Goal: Task Accomplishment & Management: Complete application form

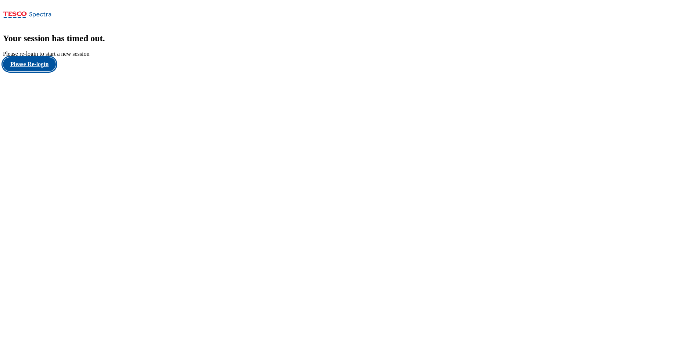
click at [36, 71] on button "Please Re-login" at bounding box center [29, 64] width 53 height 14
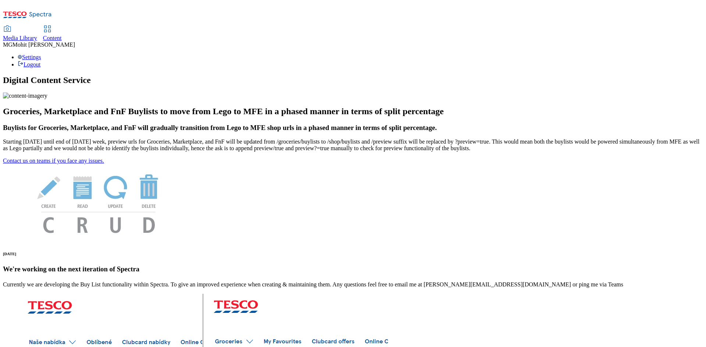
click at [62, 35] on span "Content" at bounding box center [52, 38] width 19 height 6
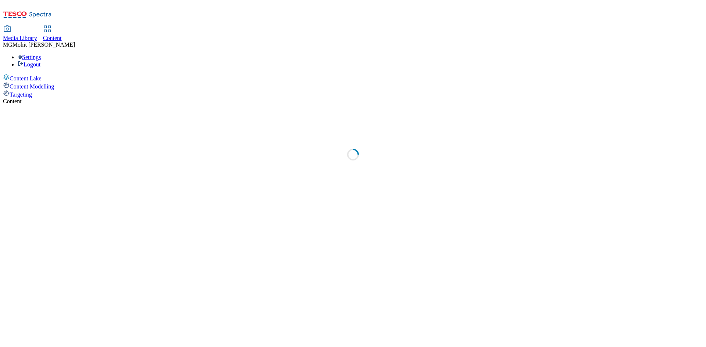
select select "ghs-[GEOGRAPHIC_DATA]"
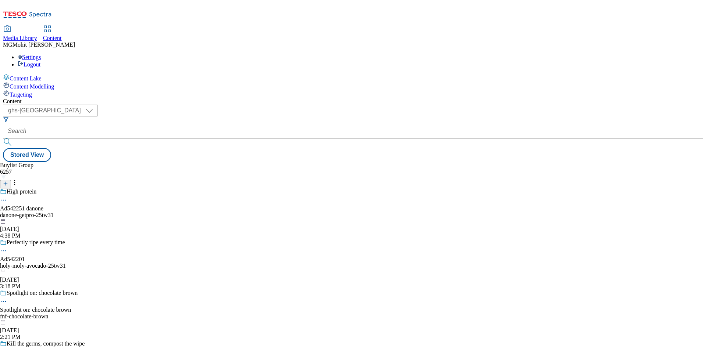
click at [8, 181] on icon at bounding box center [5, 183] width 5 height 5
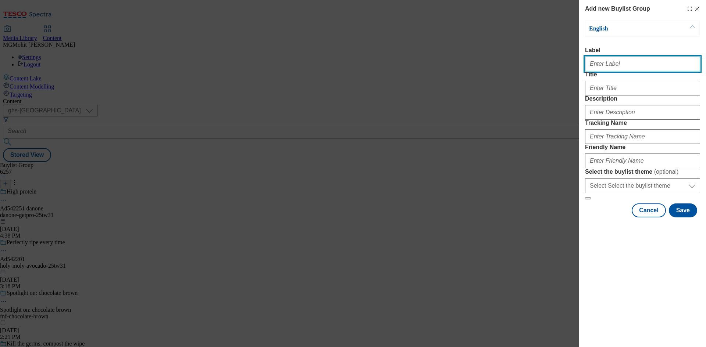
click at [602, 67] on input "Label" at bounding box center [642, 64] width 115 height 15
paste input "Ad541150 mars-pet"
type input "Ad541150 mars-pet"
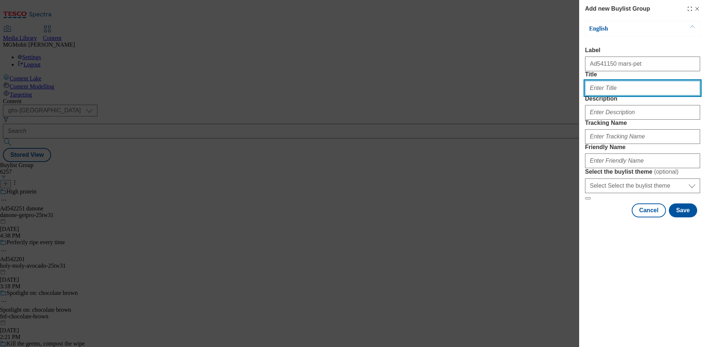
paste input "Take them to purradise"
type input "Take them to purradise"
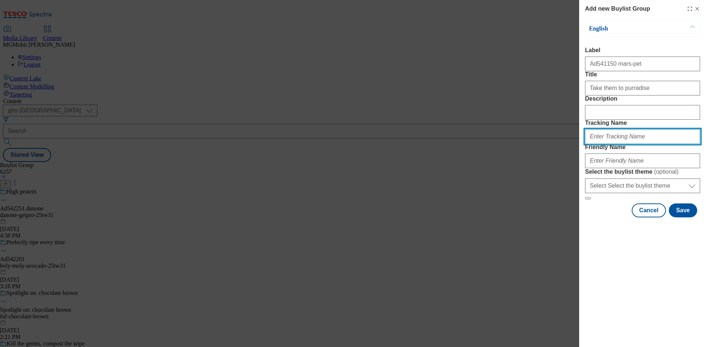
paste input "DH_AD541150"
type input "DH_AD541150"
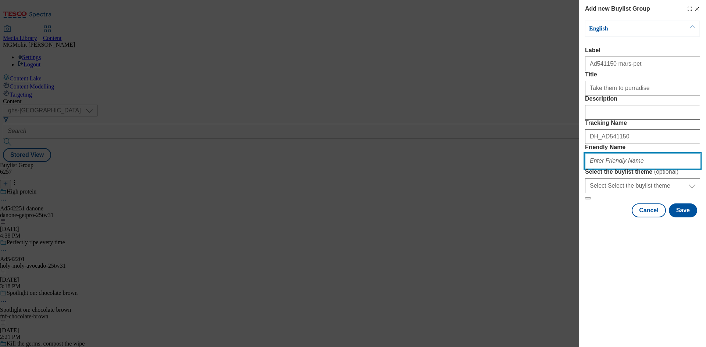
click at [611, 168] on input "Friendly Name" at bounding box center [642, 161] width 115 height 15
paste input "mars-pet-whiskas-25tw30"
type input "mars-pet-whiskas-25tw30"
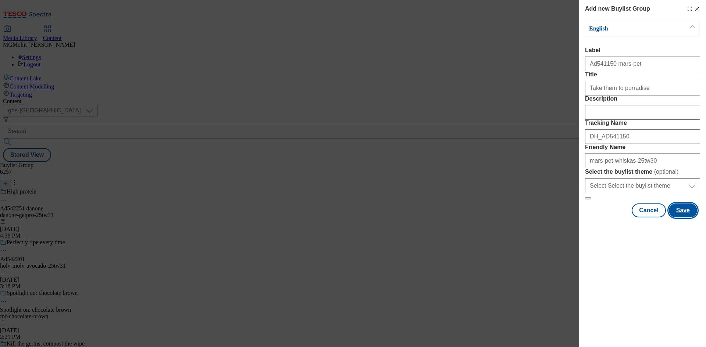
click at [697, 218] on button "Save" at bounding box center [683, 211] width 28 height 14
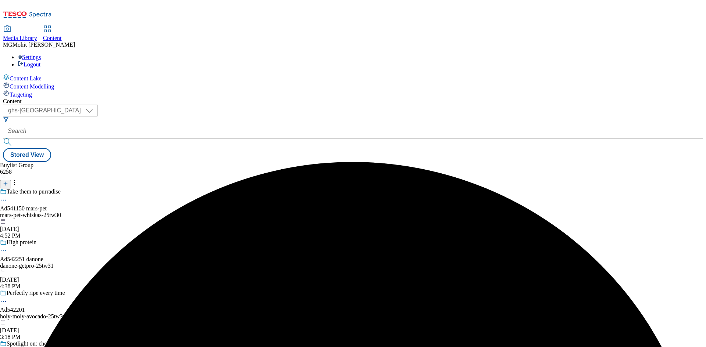
click at [96, 212] on div "mars-pet-whiskas-25tw30" at bounding box center [48, 215] width 96 height 7
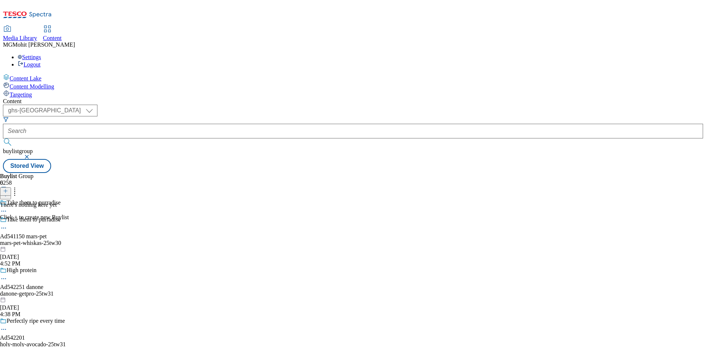
click at [8, 189] on icon at bounding box center [5, 191] width 5 height 5
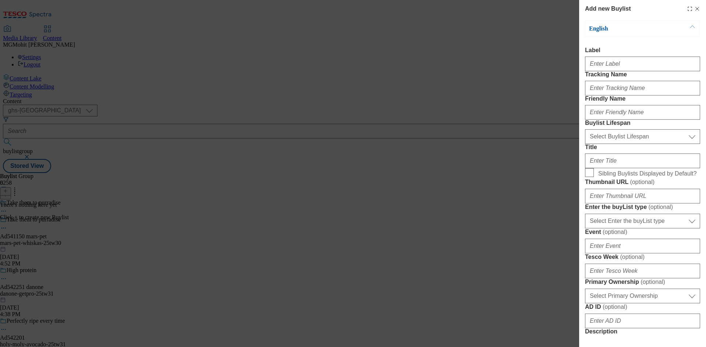
click at [626, 56] on div "Modal" at bounding box center [642, 63] width 115 height 18
click at [617, 68] on input "Label" at bounding box center [642, 64] width 115 height 15
paste input "Ad541150"
type input "Ad541150"
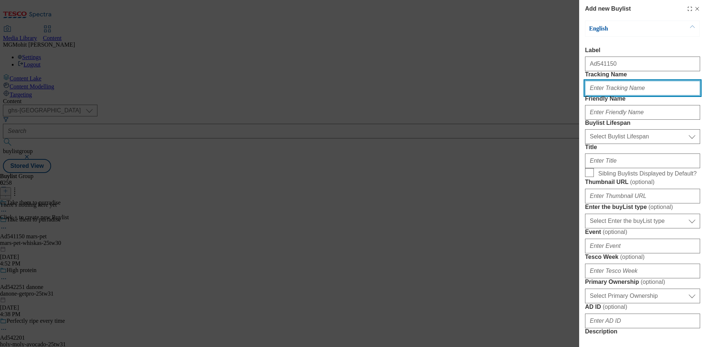
paste input "DH_AD541150"
type input "DH_AD541150"
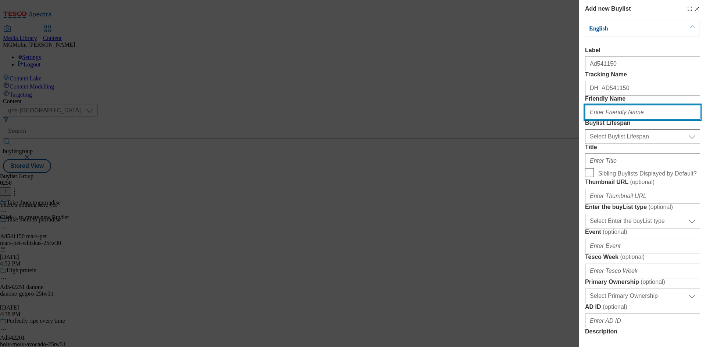
click at [617, 120] on input "Friendly Name" at bounding box center [642, 112] width 115 height 15
paste input "mars-pet"
type input "mars-pet"
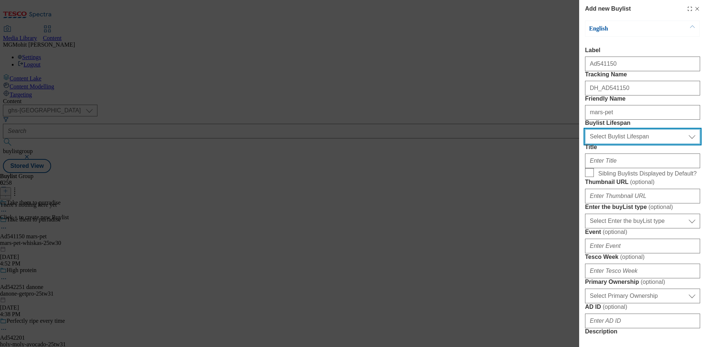
click at [613, 144] on select "Select Buylist Lifespan evergreen seasonal tactical" at bounding box center [642, 136] width 115 height 15
select select "tactical"
click at [585, 144] on select "Select Buylist Lifespan evergreen seasonal tactical" at bounding box center [642, 136] width 115 height 15
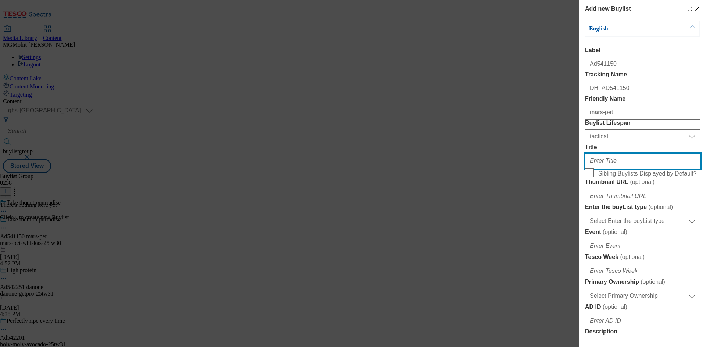
click at [602, 168] on input "Title" at bounding box center [642, 161] width 115 height 15
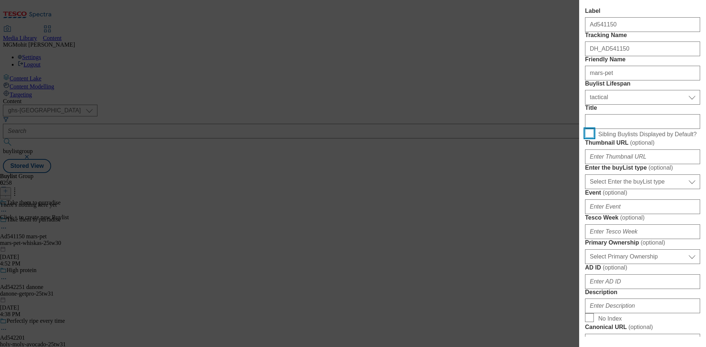
scroll to position [110, 0]
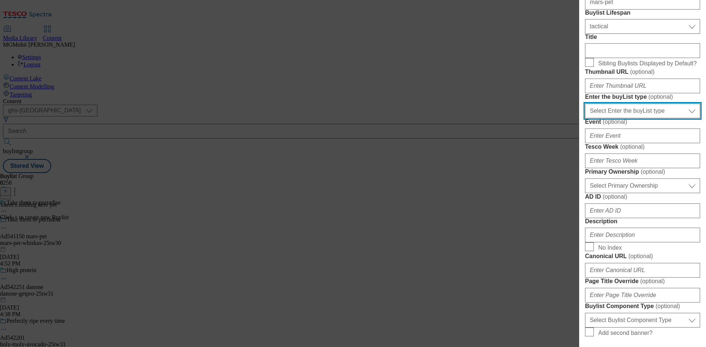
click at [633, 118] on select "Select Enter the buyList type event supplier funded long term >4 weeks supplier…" at bounding box center [642, 111] width 115 height 15
select select "supplier funded short term 1-3 weeks"
click at [585, 118] on select "Select Enter the buyList type event supplier funded long term >4 weeks supplier…" at bounding box center [642, 111] width 115 height 15
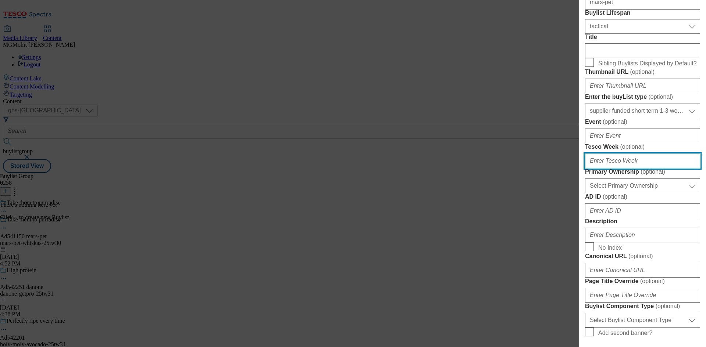
click at [603, 168] on input "Tesco Week ( optional )" at bounding box center [642, 161] width 115 height 15
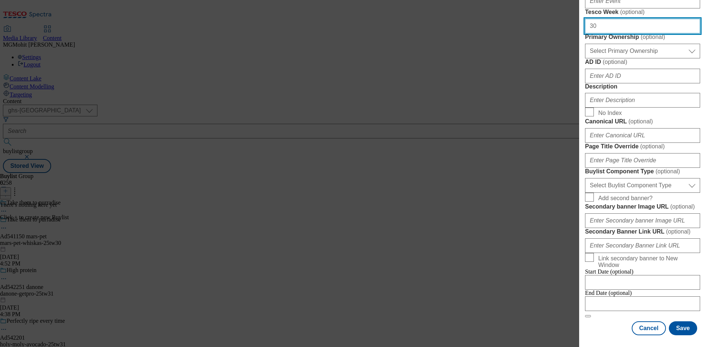
type input "30"
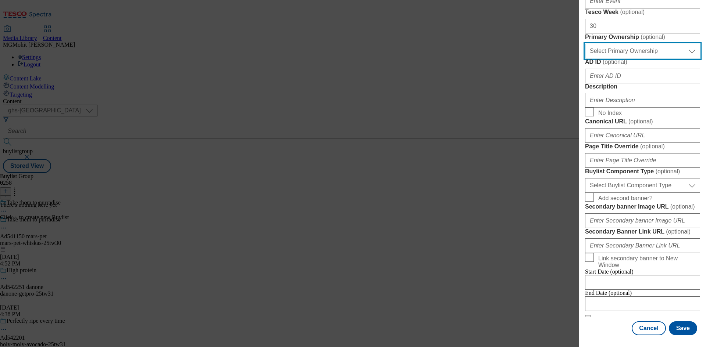
click at [635, 58] on select "Select Primary Ownership [PERSON_NAME]" at bounding box center [642, 51] width 115 height 15
select select "dunnhumby"
click at [585, 58] on select "Select Primary Ownership [PERSON_NAME]" at bounding box center [642, 51] width 115 height 15
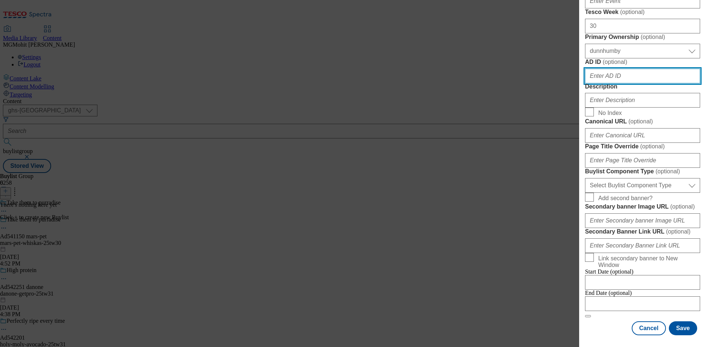
click at [613, 83] on input "AD ID ( optional )" at bounding box center [642, 76] width 115 height 15
paste input "541150"
type input "541150"
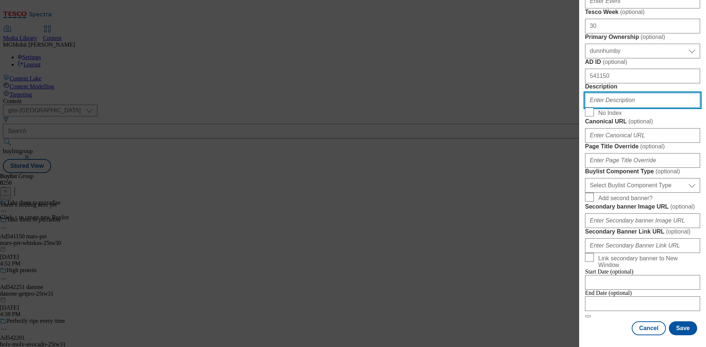
click at [612, 108] on input "Description" at bounding box center [642, 100] width 115 height 15
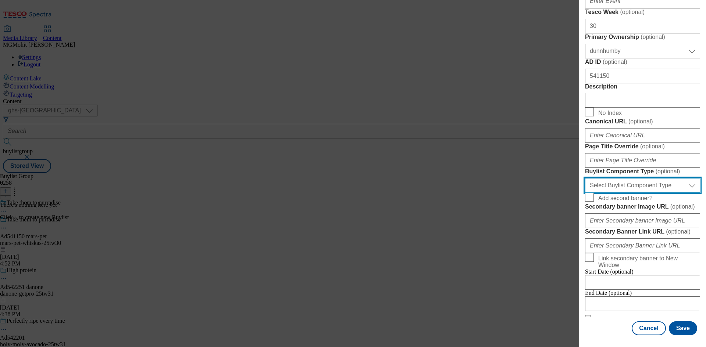
drag, startPoint x: 615, startPoint y: 221, endPoint x: 613, endPoint y: 225, distance: 5.1
click at [615, 193] on select "Select Buylist Component Type Banner Competition Header Meal" at bounding box center [642, 185] width 115 height 15
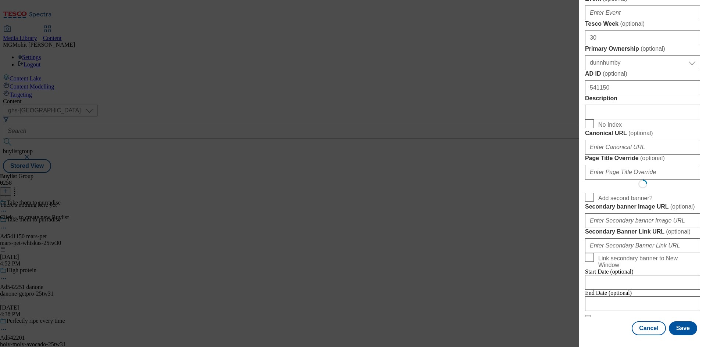
select select "Banner"
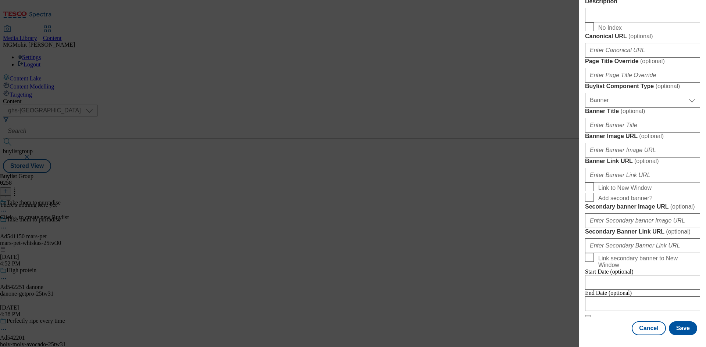
scroll to position [644, 0]
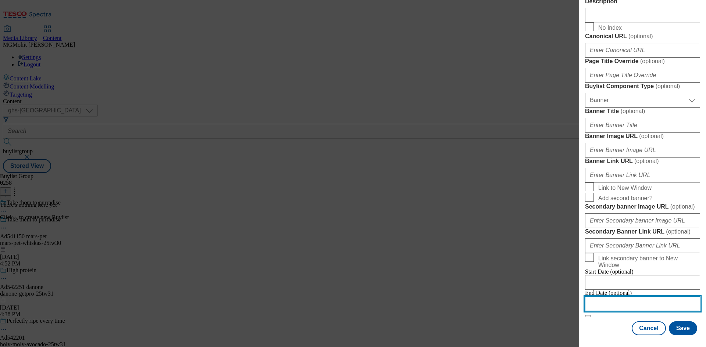
click at [607, 300] on input "Modal" at bounding box center [642, 304] width 115 height 15
select select "2025"
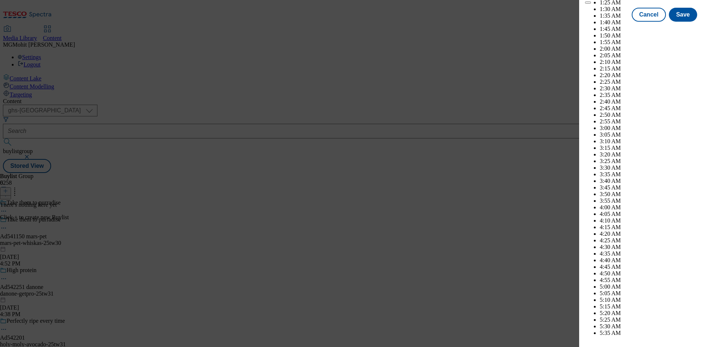
scroll to position [2743, 0]
select select "December"
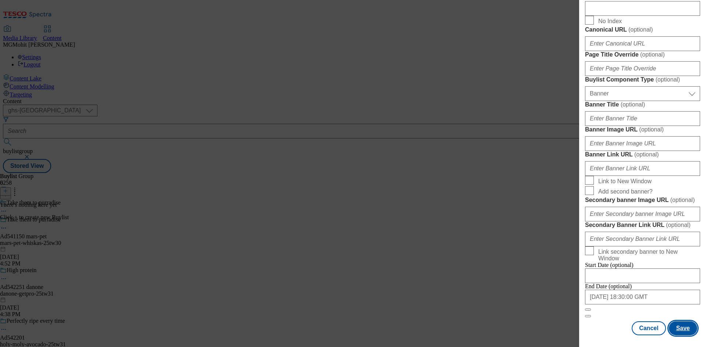
click at [682, 327] on button "Save" at bounding box center [683, 329] width 28 height 14
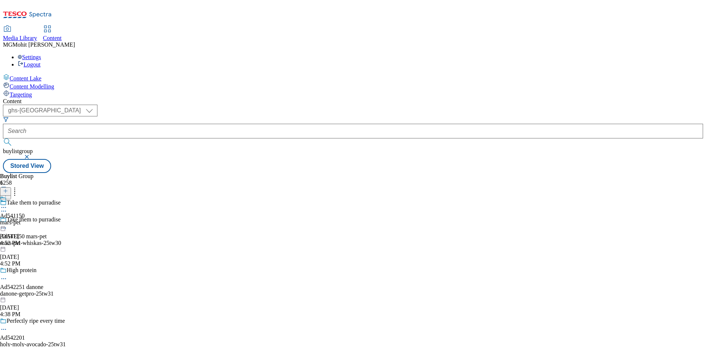
click at [25, 196] on div "Ad541150 mars-pet Sep 16, 2025 4:52 PM" at bounding box center [12, 221] width 25 height 51
click at [8, 189] on icon at bounding box center [5, 191] width 5 height 5
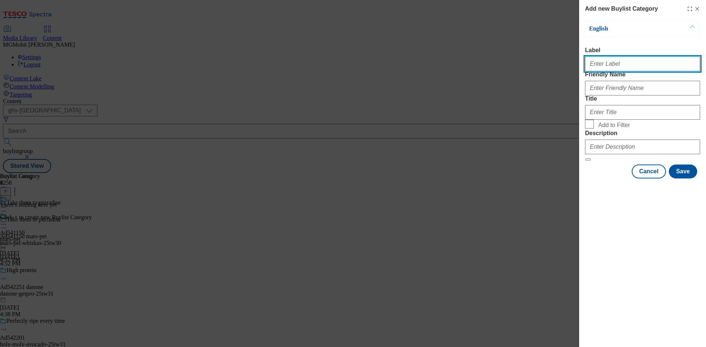
click at [605, 69] on input "Label" at bounding box center [642, 64] width 115 height 15
paste input "Ad541150"
type input "Ad541150"
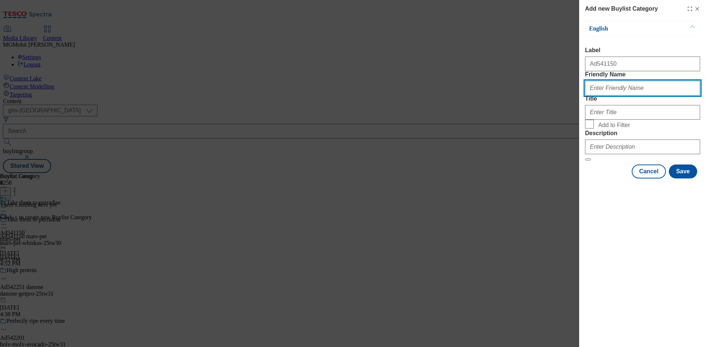
paste input "mars-pet-whiskas"
type input "mars-pet-whiskas"
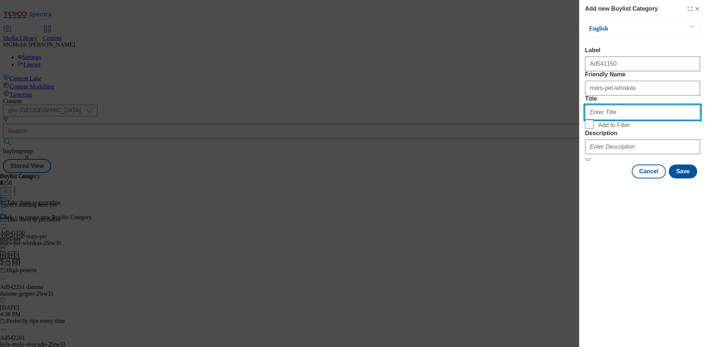
click at [607, 120] on input "Title" at bounding box center [642, 112] width 115 height 15
paste input "Mars Pet"
type input "Mars Pet"
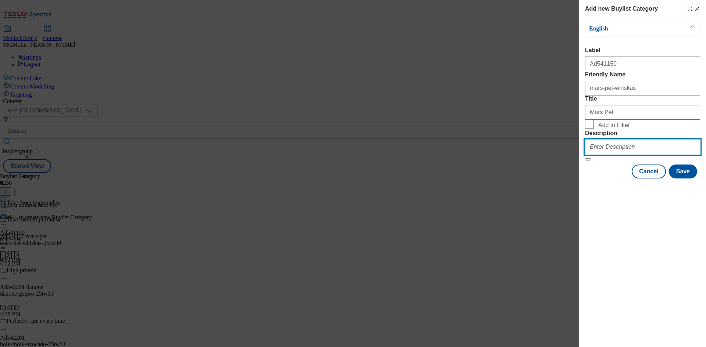
click at [615, 154] on input "Description" at bounding box center [642, 147] width 115 height 15
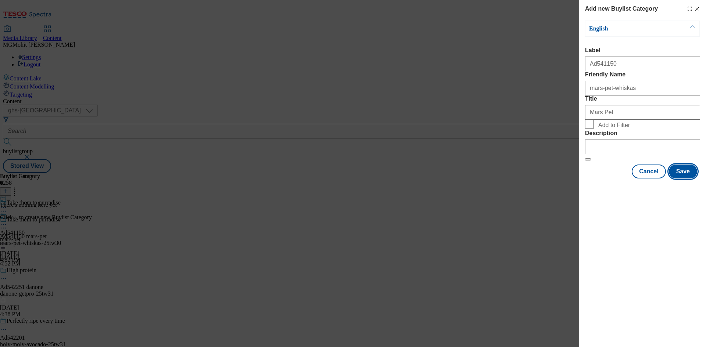
click at [679, 179] on button "Save" at bounding box center [683, 172] width 28 height 14
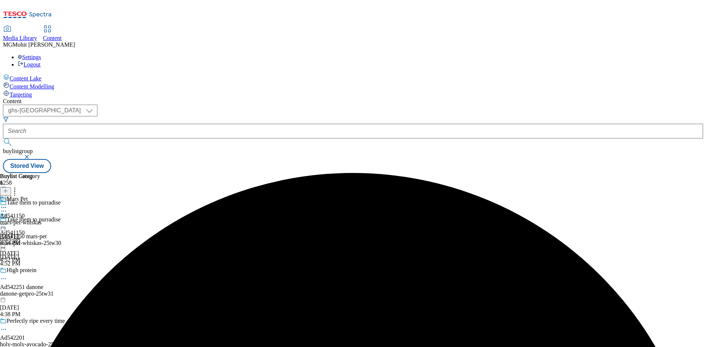
click at [42, 219] on div "mars-pet-whiskas" at bounding box center [21, 222] width 42 height 7
click at [7, 191] on line at bounding box center [6, 191] width 4 height 0
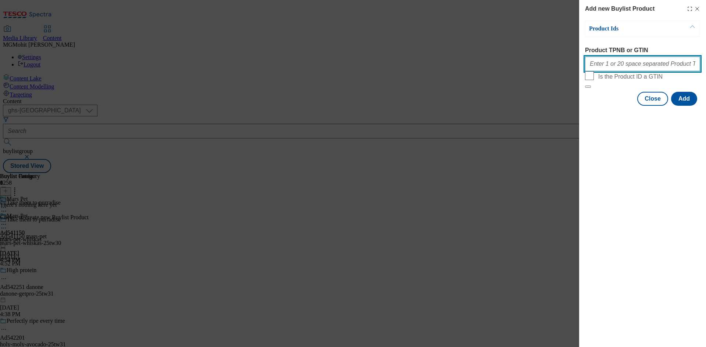
click at [611, 62] on input "Product TPNB or GTIN" at bounding box center [642, 64] width 115 height 15
paste input "91640699 93156296 93220519 96178858"
type input "91640699 93156296 93220519 96178858"
click at [682, 106] on button "Add" at bounding box center [684, 99] width 26 height 14
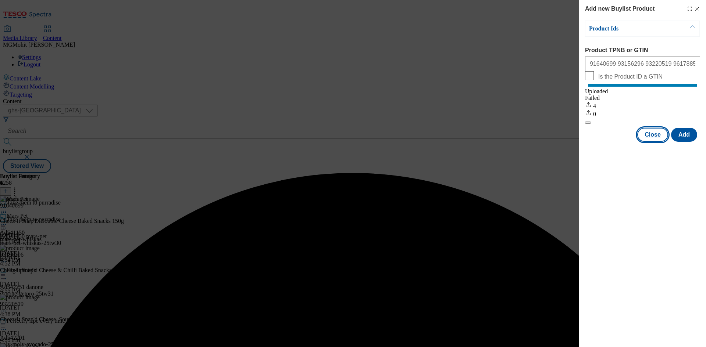
click at [647, 142] on button "Close" at bounding box center [652, 135] width 31 height 14
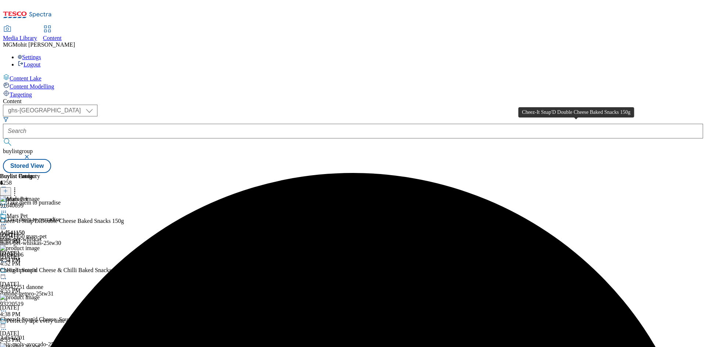
click at [124, 218] on div "Cheez-It Snap'D Double Cheese Baked Snacks 150g" at bounding box center [62, 221] width 124 height 7
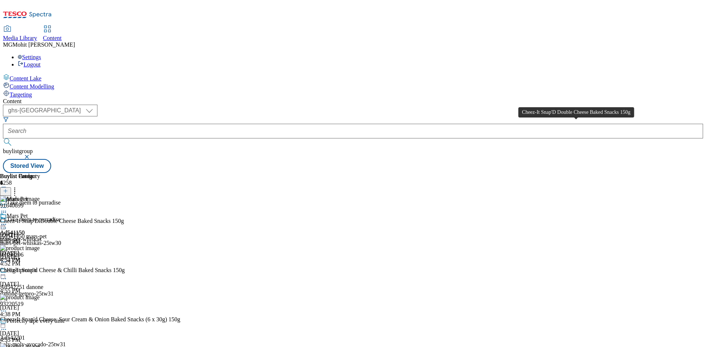
drag, startPoint x: 556, startPoint y: 123, endPoint x: 213, endPoint y: 36, distance: 354.2
click at [42, 233] on div "Mars Pet Ad541150 mars-pet-whiskas Sep 16, 2025 4:54 PM" at bounding box center [21, 238] width 42 height 51
click at [124, 218] on div "Cheez-It Snap'D Double Cheese Baked Snacks 150g" at bounding box center [62, 221] width 124 height 7
click at [7, 221] on icon at bounding box center [3, 224] width 7 height 7
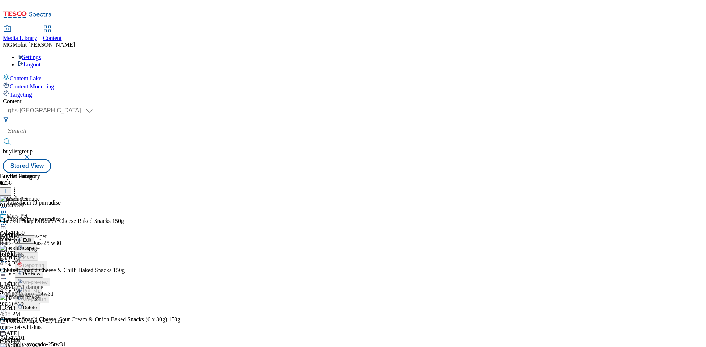
click at [31, 237] on span "Edit" at bounding box center [27, 240] width 8 height 6
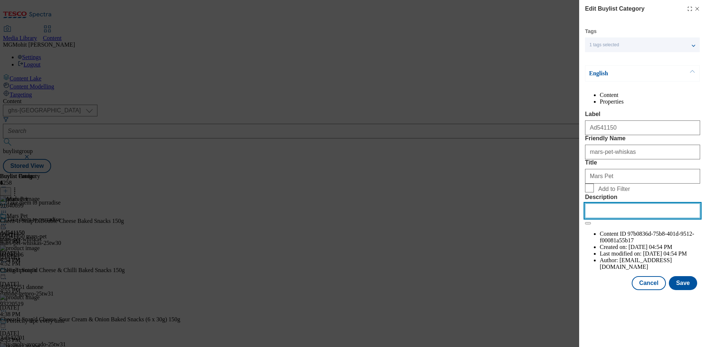
click at [610, 218] on input "Description" at bounding box center [642, 211] width 115 height 15
paste input "Cheez-It Snap'D Double Cheese Baked Snacks 150g"
type input "Cheez-It Snap'D Double Cheese Baked Snacks 150g"
click at [680, 290] on button "Save" at bounding box center [683, 283] width 28 height 14
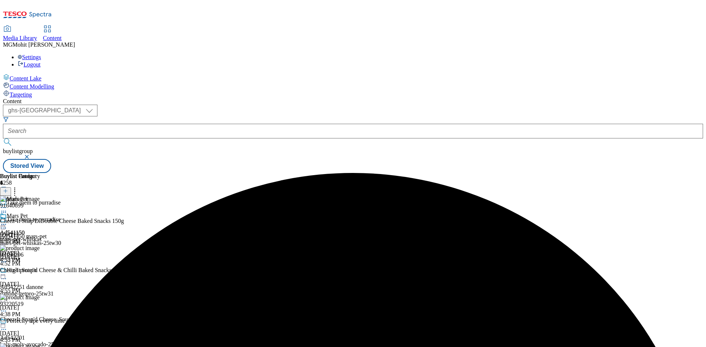
click at [7, 221] on icon at bounding box center [3, 224] width 7 height 7
click at [31, 237] on span "Edit" at bounding box center [27, 240] width 8 height 6
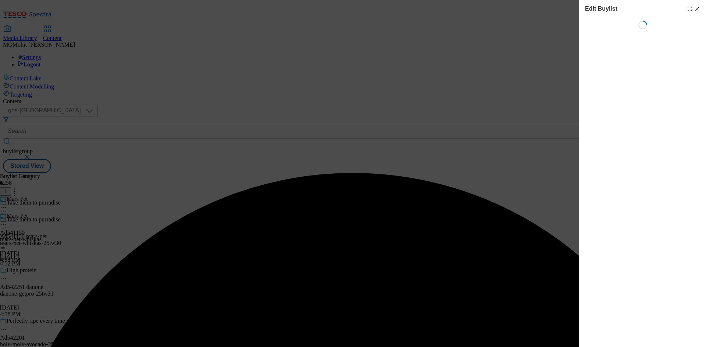
select select "tactical"
select select "supplier funded short term 1-3 weeks"
select select "dunnhumby"
select select "Banner"
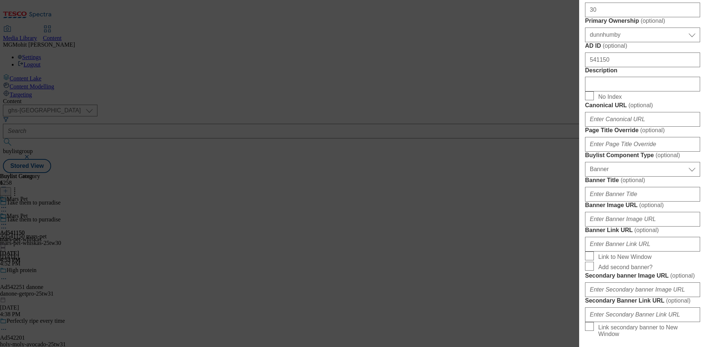
scroll to position [331, 0]
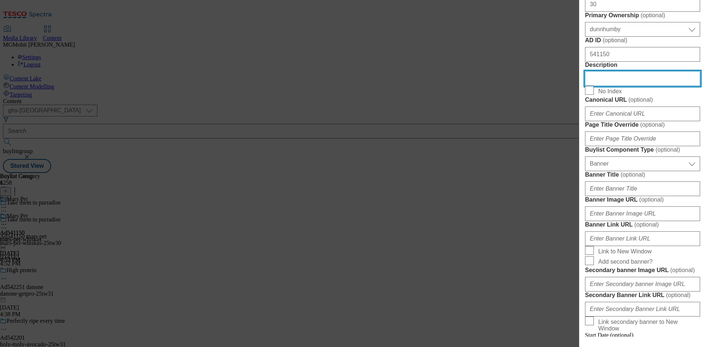
click at [607, 86] on input "Description" at bounding box center [642, 78] width 115 height 15
paste input "Cheez-It Snap'D Double Cheese Baked Snacks 150g"
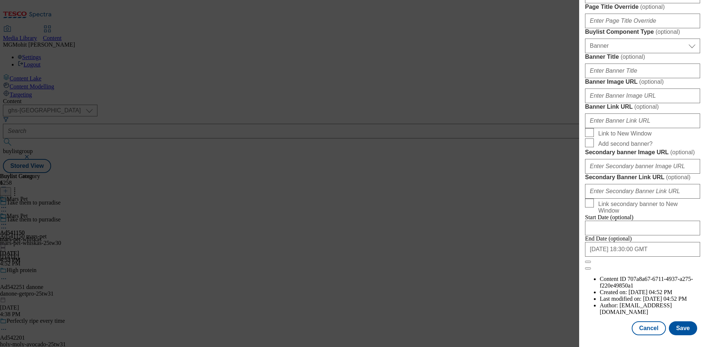
scroll to position [722, 0]
type input "Cheez-It Snap'D Double Cheese Baked Snacks 150g"
click at [678, 325] on button "Save" at bounding box center [683, 329] width 28 height 14
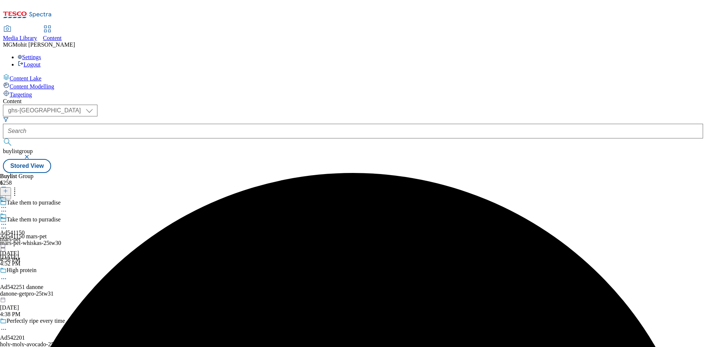
click at [7, 225] on icon at bounding box center [3, 228] width 7 height 7
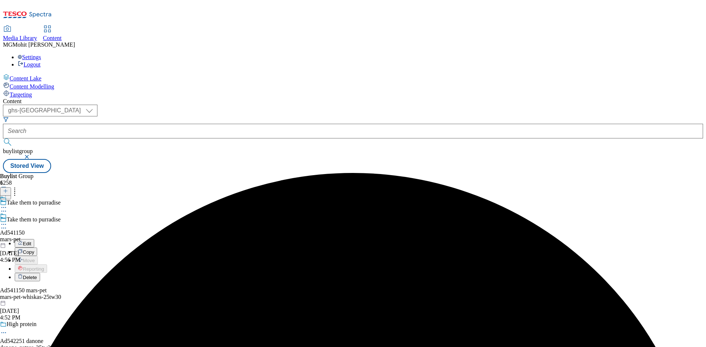
click at [34, 239] on button "Edit" at bounding box center [24, 243] width 19 height 8
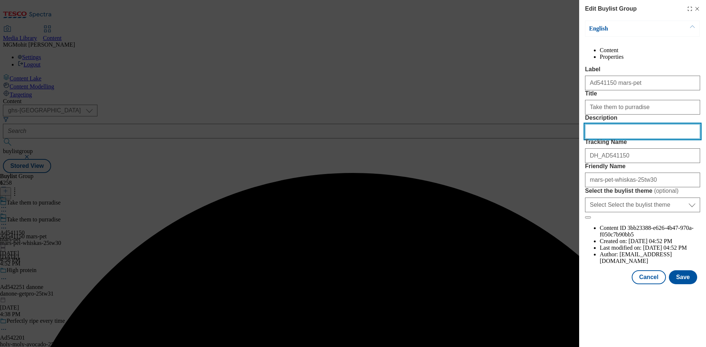
click at [602, 139] on input "Description" at bounding box center [642, 131] width 115 height 15
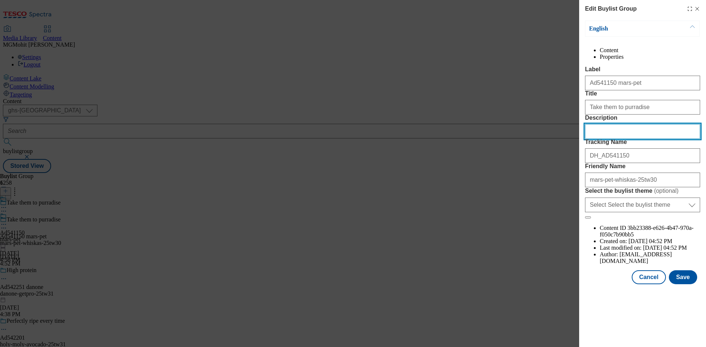
paste input "Cheez-It Snap'D Double Cheese Baked Snacks 150g"
type input "Cheez-It Snap'D Double Cheese Baked Snacks 150g"
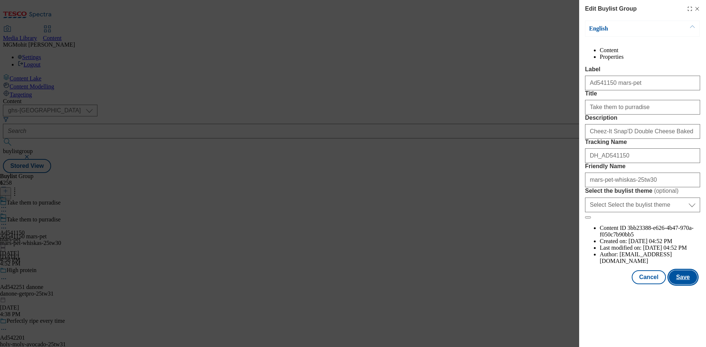
click at [687, 285] on button "Save" at bounding box center [683, 278] width 28 height 14
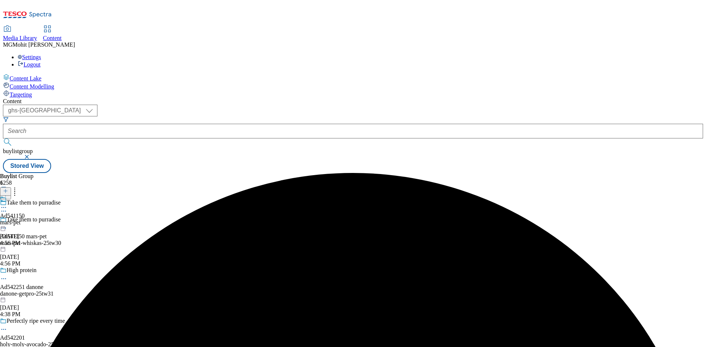
click at [7, 204] on icon at bounding box center [3, 207] width 7 height 7
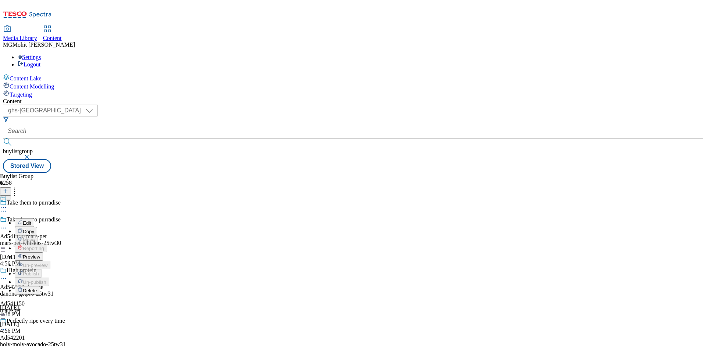
click at [40, 254] on span "Preview" at bounding box center [31, 257] width 17 height 6
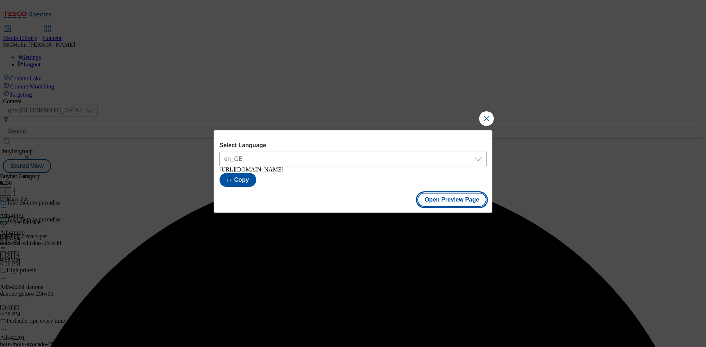
click at [460, 206] on button "Open Preview Page" at bounding box center [451, 200] width 69 height 14
click at [491, 119] on button "Close Modal" at bounding box center [486, 118] width 15 height 15
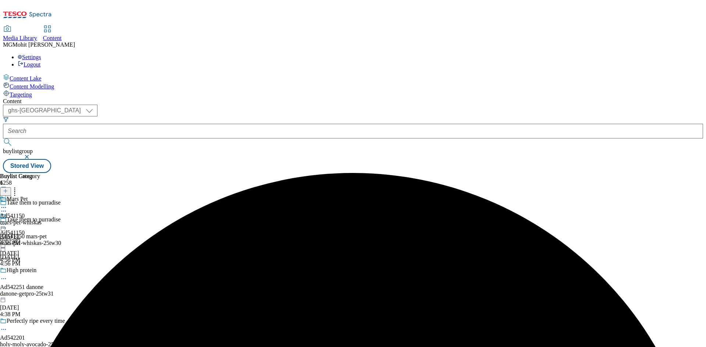
click at [7, 221] on icon at bounding box center [3, 224] width 7 height 7
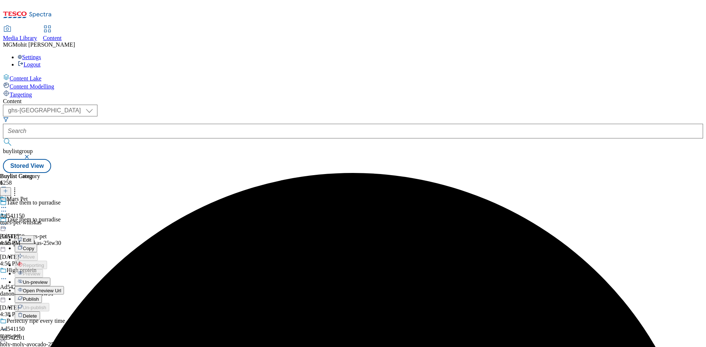
click at [39, 297] on span "Publish" at bounding box center [31, 300] width 16 height 6
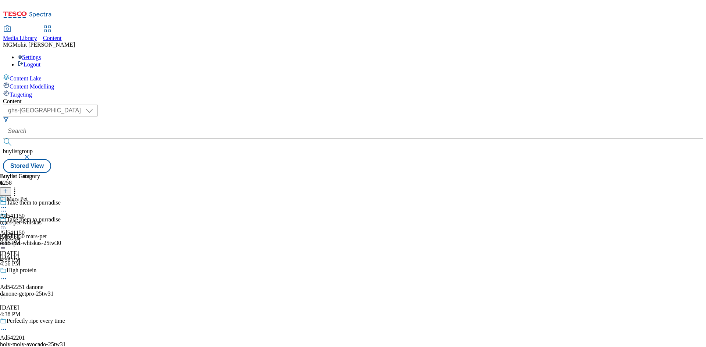
click at [42, 229] on div "Mars Pet Ad541150 mars-pet-whiskas Sep 16, 2025 4:56 PM" at bounding box center [21, 221] width 42 height 51
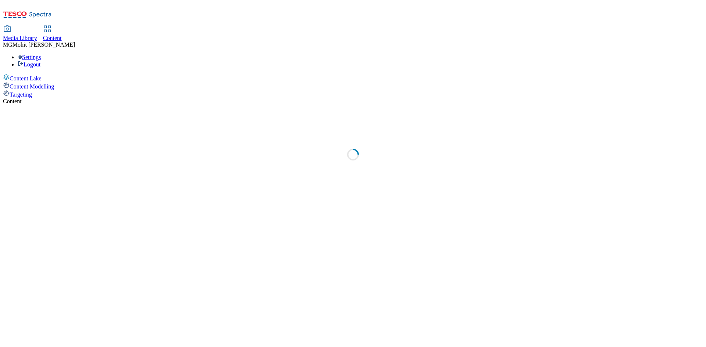
select select "ghs-[GEOGRAPHIC_DATA]"
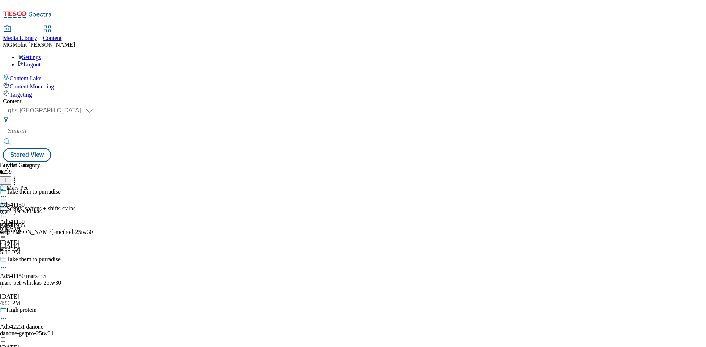
click at [8, 181] on icon at bounding box center [5, 183] width 5 height 5
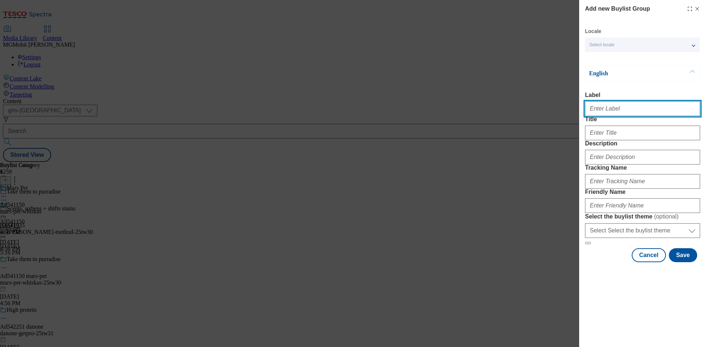
click at [610, 108] on input "Label" at bounding box center [642, 108] width 115 height 15
paste input "Ad542078 lindt"
type input "Ad542078 lindt"
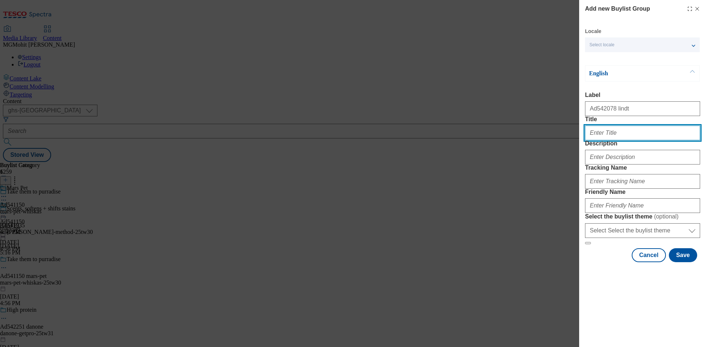
paste input "Now in Milk"
type input "Now in milk"
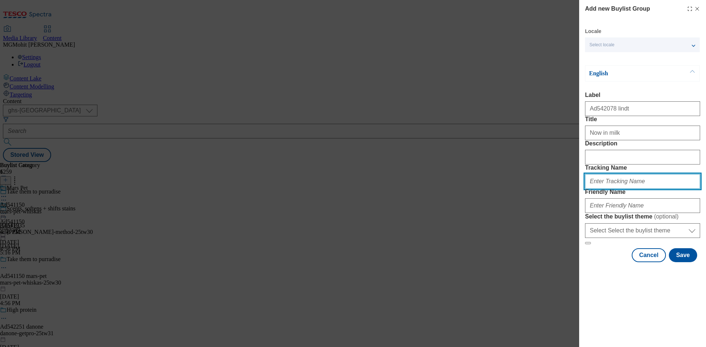
paste input "DH_AD542078"
type input "DH_AD542078"
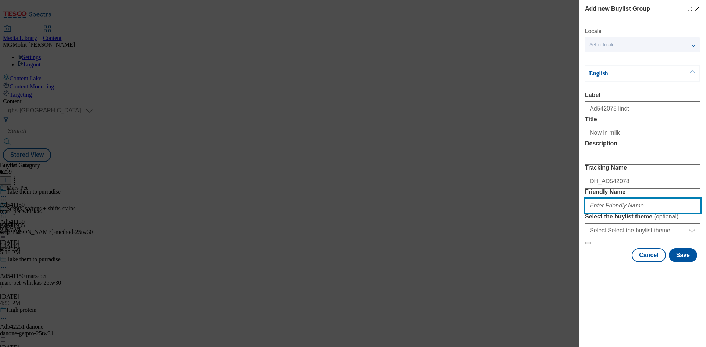
paste input "lindt-choco-wafer-25tw30"
type input "lindt-choco-wafer-25tw30"
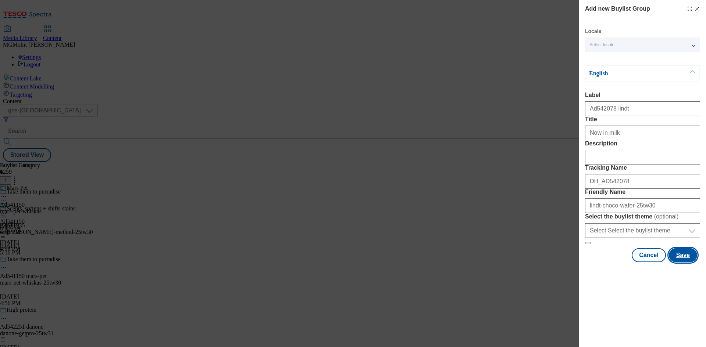
click at [683, 262] on button "Save" at bounding box center [683, 256] width 28 height 14
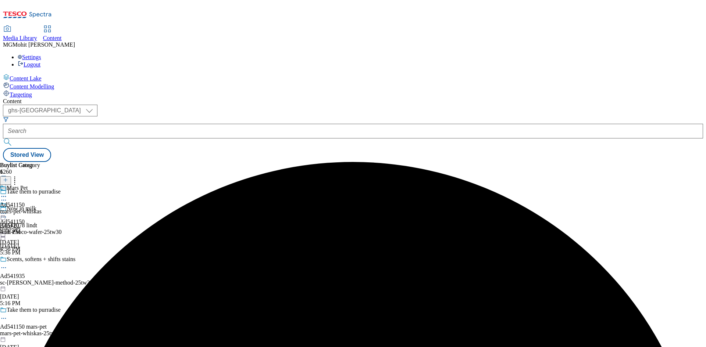
click at [93, 229] on div "lindt-choco-wafer-25tw30" at bounding box center [46, 232] width 93 height 7
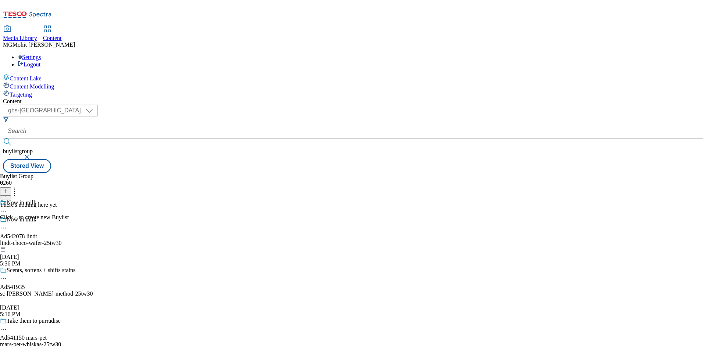
click at [6, 189] on line at bounding box center [6, 191] width 0 height 4
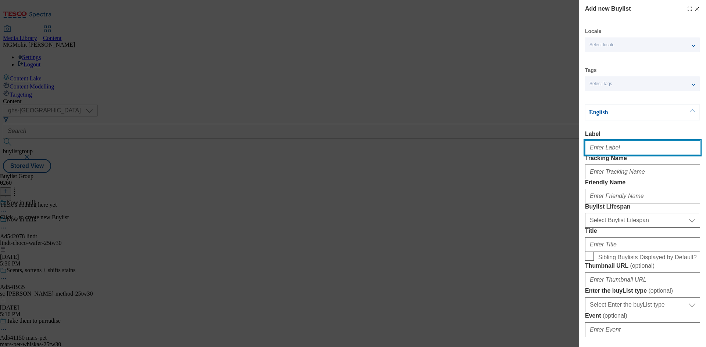
click at [609, 150] on input "Label" at bounding box center [642, 147] width 115 height 15
paste input "Ad542078"
type input "Ad542078"
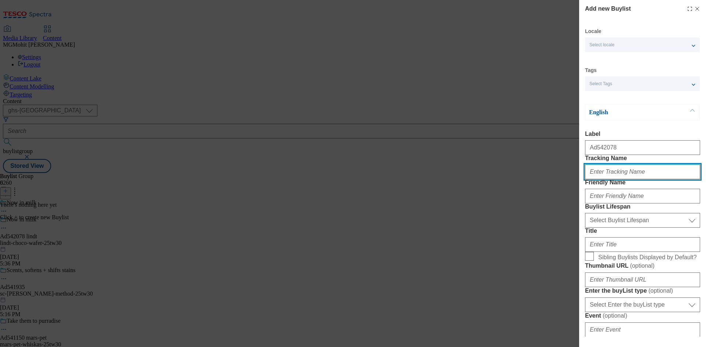
paste input "DH_AD542078"
type input "DH_AD542078"
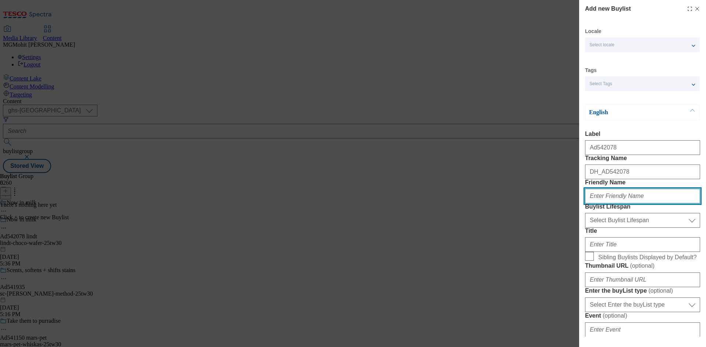
click at [615, 204] on input "Friendly Name" at bounding box center [642, 196] width 115 height 15
paste input "lindt"
type input "lindt"
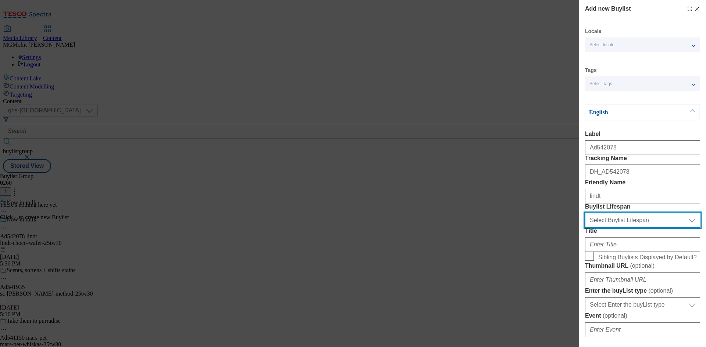
click at [619, 228] on select "Select Buylist Lifespan evergreen seasonal tactical" at bounding box center [642, 220] width 115 height 15
select select "tactical"
click at [585, 228] on select "Select Buylist Lifespan evergreen seasonal tactical" at bounding box center [642, 220] width 115 height 15
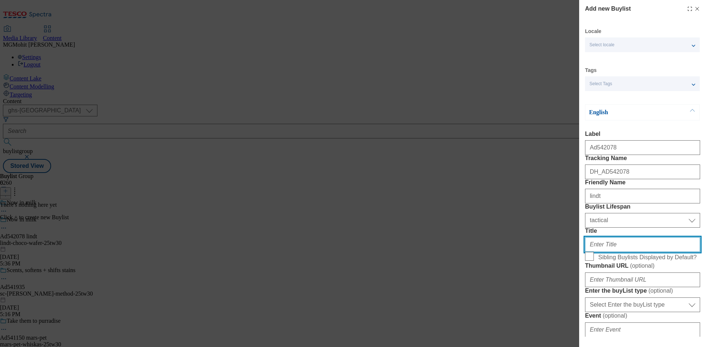
click at [606, 252] on input "Title" at bounding box center [642, 244] width 115 height 15
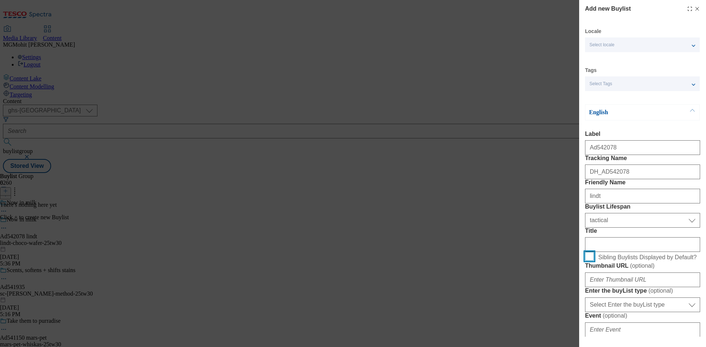
scroll to position [147, 0]
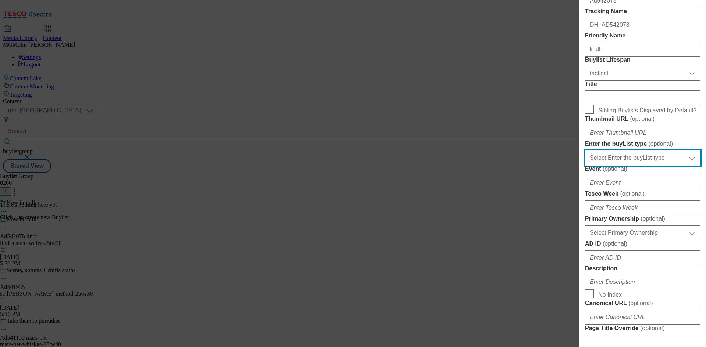
click at [617, 165] on select "Select Enter the buyList type event supplier funded long term >4 weeks supplier…" at bounding box center [642, 158] width 115 height 15
select select "supplier funded short term 1-3 weeks"
click at [585, 165] on select "Select Enter the buyList type event supplier funded long term >4 weeks supplier…" at bounding box center [642, 158] width 115 height 15
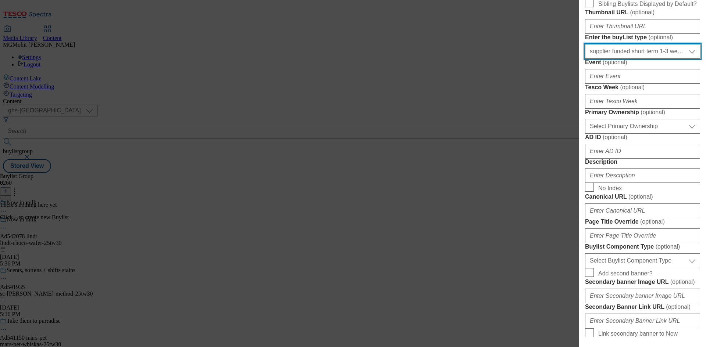
scroll to position [257, 0]
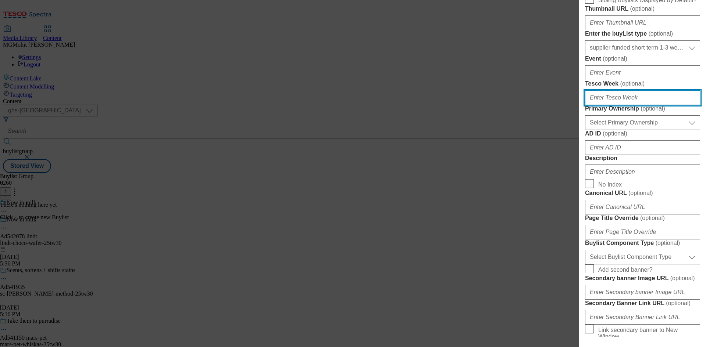
click at [604, 105] on input "Tesco Week ( optional )" at bounding box center [642, 97] width 115 height 15
type input "30"
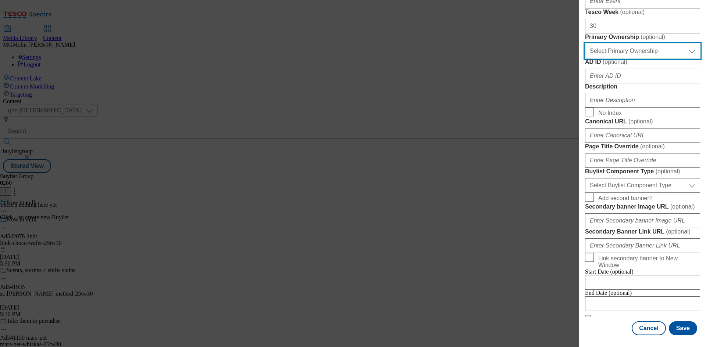
scroll to position [441, 0]
drag, startPoint x: 612, startPoint y: 63, endPoint x: 612, endPoint y: 67, distance: 4.4
click at [612, 58] on select "Select Primary Ownership [PERSON_NAME]" at bounding box center [642, 51] width 115 height 15
click at [585, 53] on select "Select Primary Ownership [PERSON_NAME]" at bounding box center [642, 51] width 115 height 15
drag, startPoint x: 612, startPoint y: 63, endPoint x: 613, endPoint y: 67, distance: 4.5
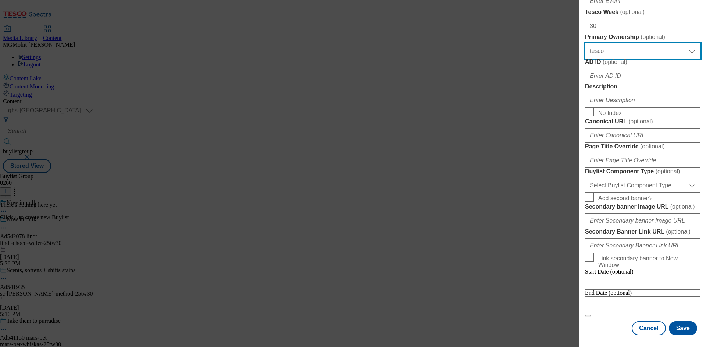
click at [612, 58] on select "Select Primary Ownership [PERSON_NAME]" at bounding box center [642, 51] width 115 height 15
select select "dunnhumby"
click at [585, 53] on select "Select Primary Ownership [PERSON_NAME]" at bounding box center [642, 51] width 115 height 15
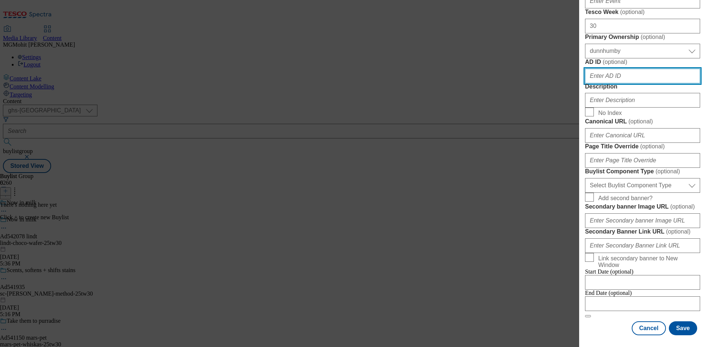
click at [596, 83] on input "AD ID ( optional )" at bounding box center [642, 76] width 115 height 15
paste input "542078"
type input "542078"
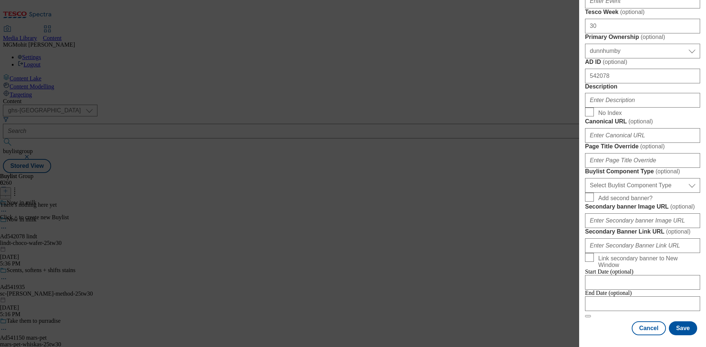
click at [628, 108] on div "Modal" at bounding box center [642, 99] width 115 height 18
click at [628, 108] on input "Description" at bounding box center [642, 100] width 115 height 15
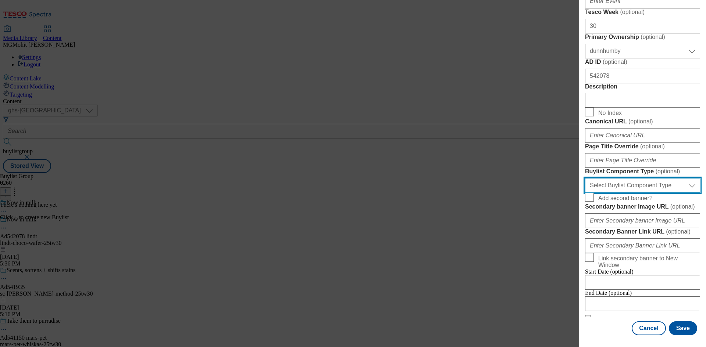
click at [625, 178] on select "Select Buylist Component Type Banner Competition Header Meal" at bounding box center [642, 185] width 115 height 15
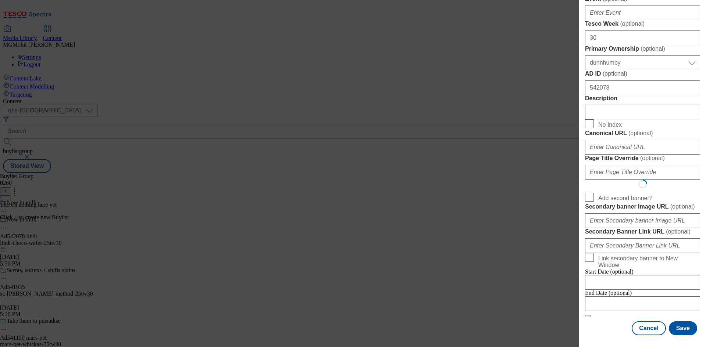
select select "Banner"
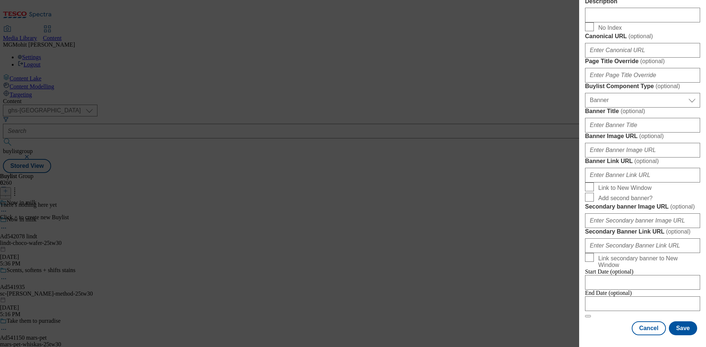
scroll to position [729, 0]
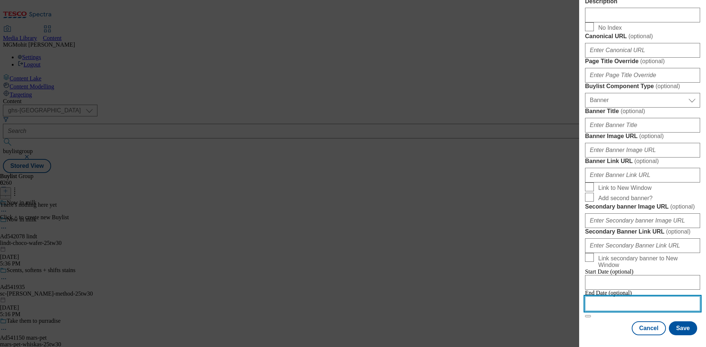
click at [607, 297] on input "Modal" at bounding box center [642, 304] width 115 height 15
select select "2025"
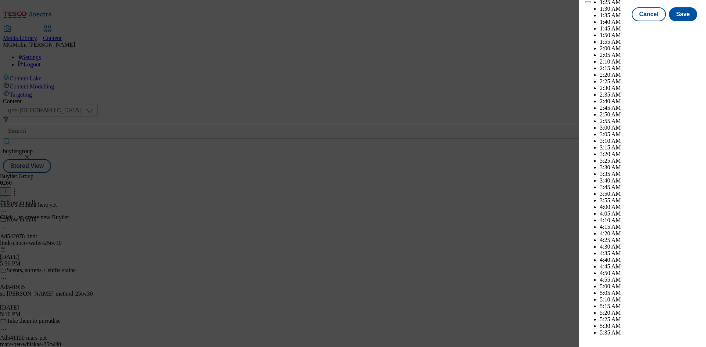
scroll to position [2866, 0]
select select "November"
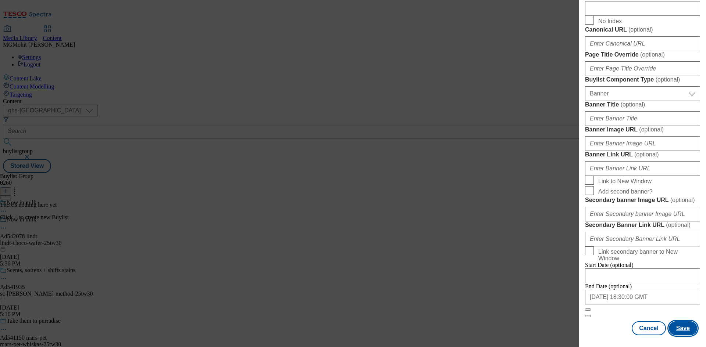
click at [680, 326] on button "Save" at bounding box center [683, 329] width 28 height 14
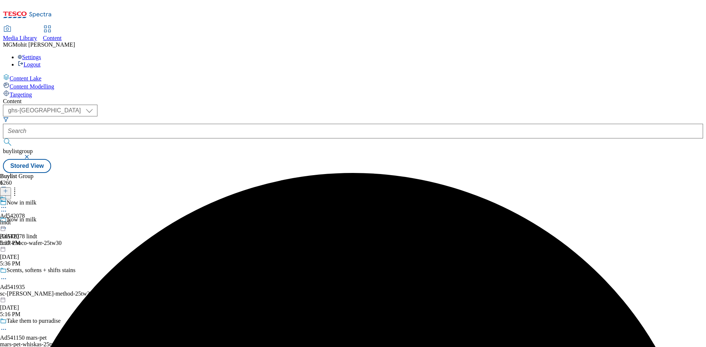
click at [25, 219] on div "lindt" at bounding box center [12, 222] width 25 height 7
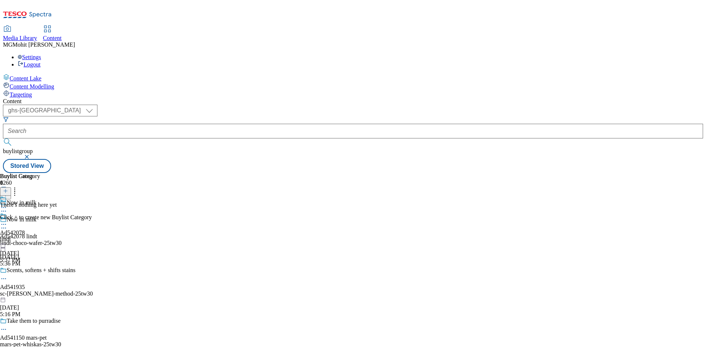
click at [8, 189] on icon at bounding box center [5, 191] width 5 height 5
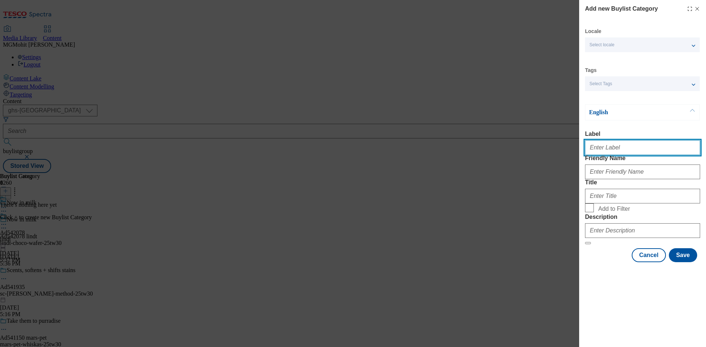
click at [617, 151] on input "Label" at bounding box center [642, 147] width 115 height 15
paste input "Ad542078"
type input "Ad542078"
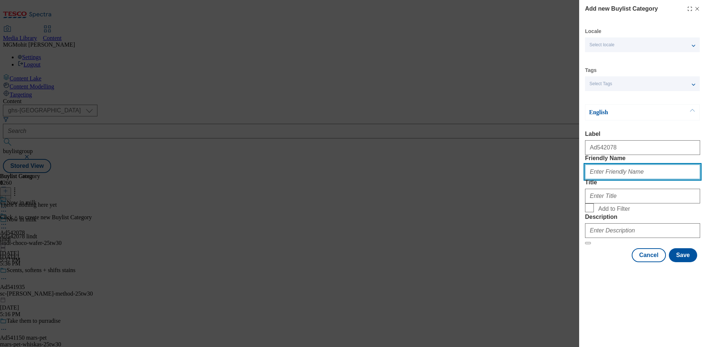
paste input "lindt-choco-wafer"
type input "lindt-choco-wafer"
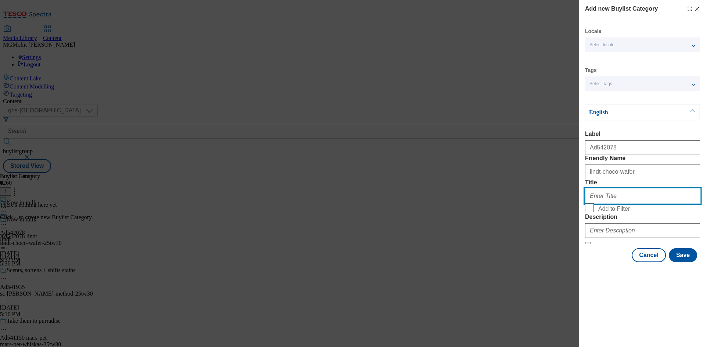
click at [615, 204] on input "Title" at bounding box center [642, 196] width 115 height 15
paste input "Lindt"
type input "Lindt"
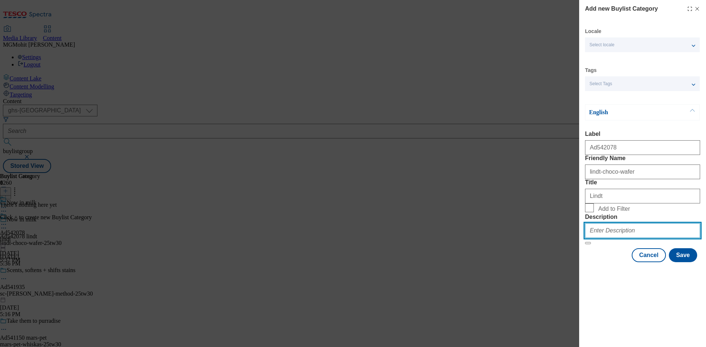
click at [613, 238] on input "Description" at bounding box center [642, 231] width 115 height 15
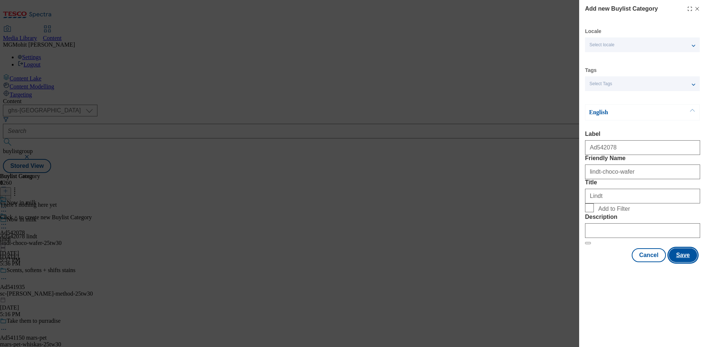
click at [678, 262] on button "Save" at bounding box center [683, 256] width 28 height 14
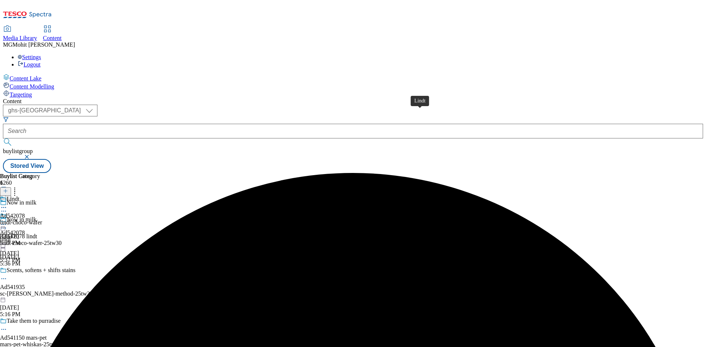
click at [19, 196] on span "Lindt" at bounding box center [13, 200] width 13 height 8
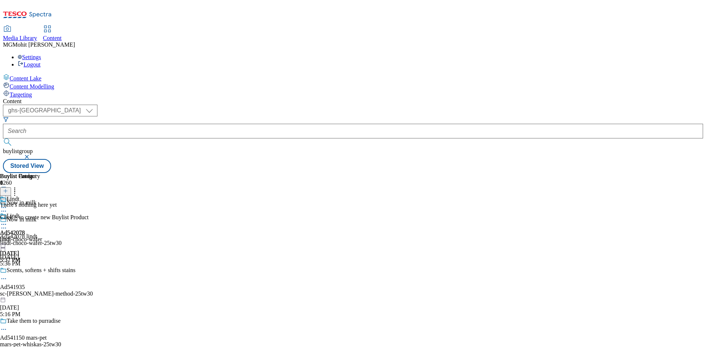
click at [8, 189] on icon at bounding box center [5, 191] width 5 height 5
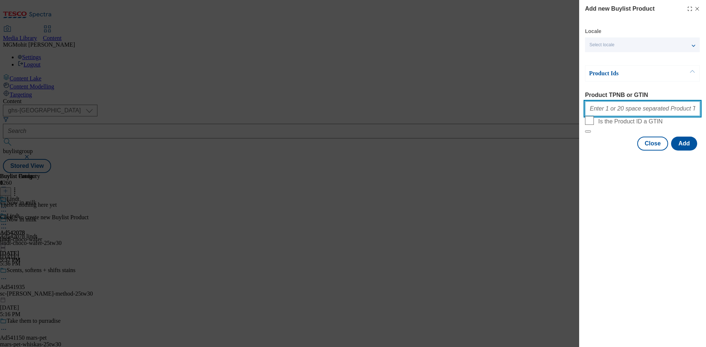
click at [601, 112] on input "Product TPNB or GTIN" at bounding box center [642, 108] width 115 height 15
paste input "96777570 91996820 91829696"
type input "96777570 91996820 91829696"
click at [685, 151] on button "Add" at bounding box center [684, 144] width 26 height 14
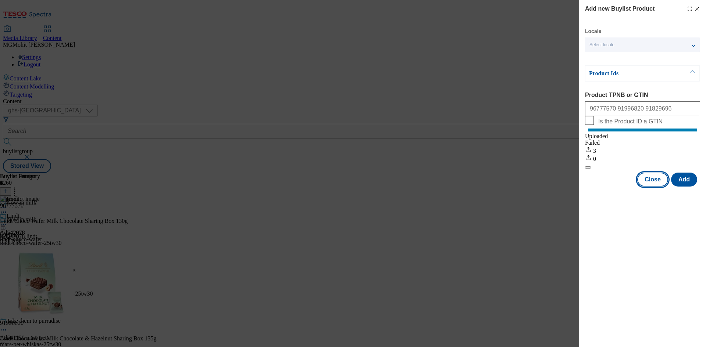
click at [655, 185] on button "Close" at bounding box center [652, 180] width 31 height 14
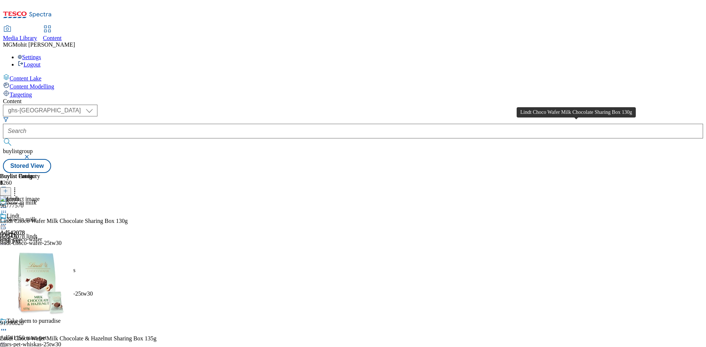
click at [128, 218] on div "Lindt Choco Wafer Milk Chocolate Sharing Box 130g" at bounding box center [64, 221] width 128 height 7
click at [24, 203] on span "96777570" at bounding box center [12, 206] width 24 height 7
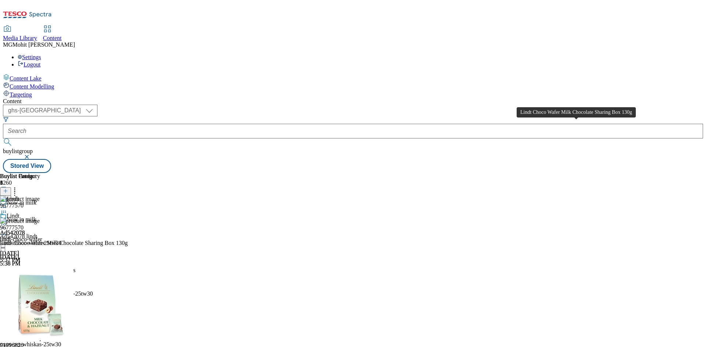
click at [128, 240] on div "Lindt Choco Wafer Milk Chocolate Sharing Box 130g" at bounding box center [64, 243] width 128 height 7
click at [7, 221] on icon at bounding box center [3, 224] width 7 height 7
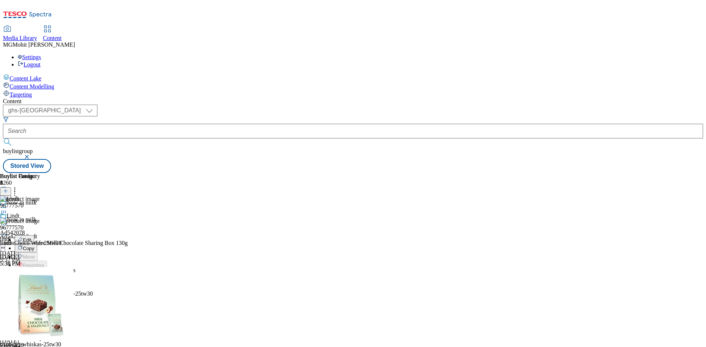
click at [31, 237] on span "Edit" at bounding box center [27, 240] width 8 height 6
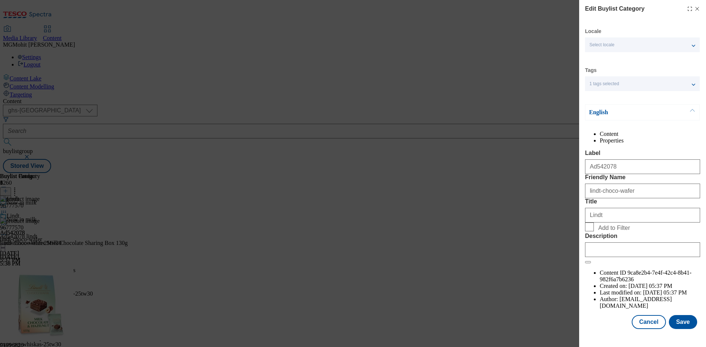
scroll to position [14, 0]
click at [613, 257] on input "Description" at bounding box center [642, 250] width 115 height 15
paste input "Lindt Choco Wafer Milk Chocolate Sharing Box 130g"
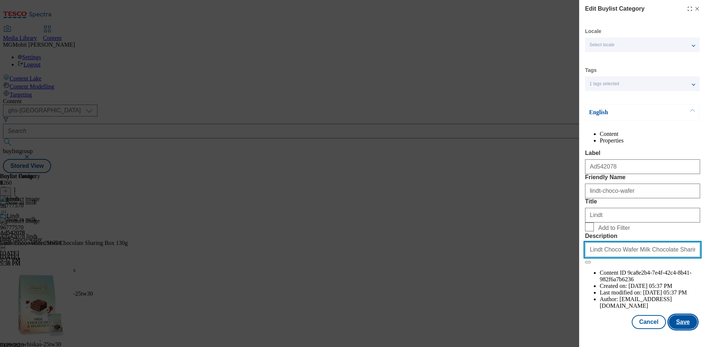
scroll to position [0, 1]
type input "Lindt Choco Wafer Milk Chocolate Sharing Box 130g"
click at [682, 329] on button "Save" at bounding box center [683, 322] width 28 height 14
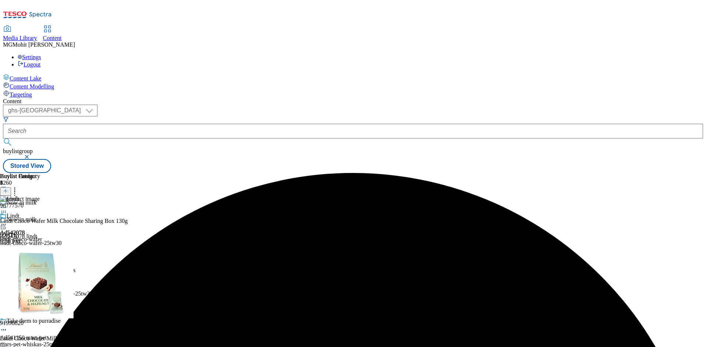
click at [4, 224] on circle at bounding box center [3, 224] width 1 height 1
click at [31, 237] on span "Edit" at bounding box center [27, 240] width 8 height 6
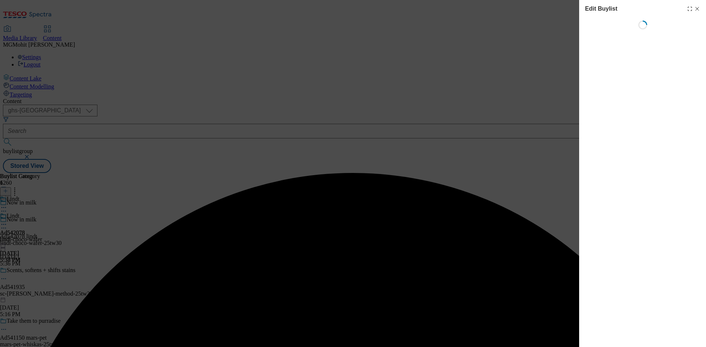
select select "tactical"
select select "supplier funded short term 1-3 weeks"
select select "dunnhumby"
select select "Banner"
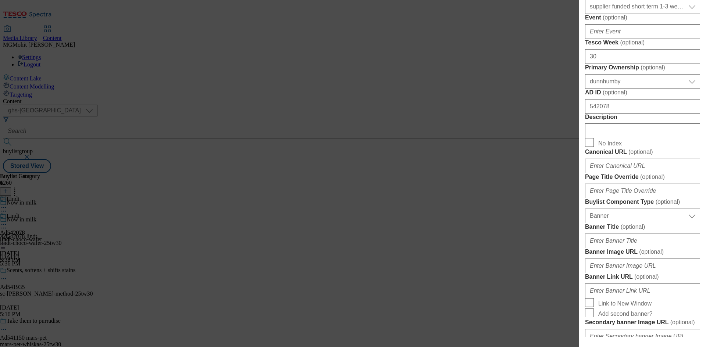
scroll to position [331, 0]
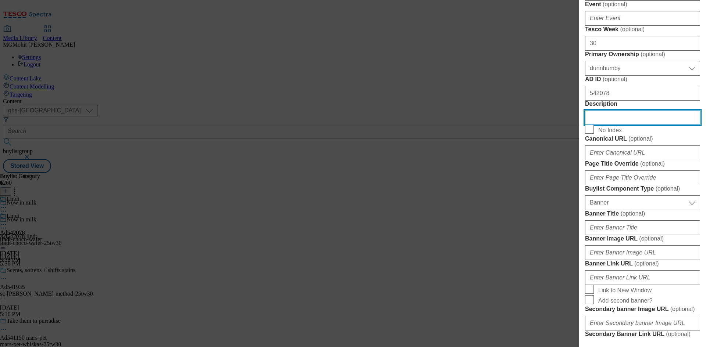
click at [602, 125] on input "Description" at bounding box center [642, 117] width 115 height 15
paste input "Lindt Choco Wafer Milk Chocolate Sharing Box 130g"
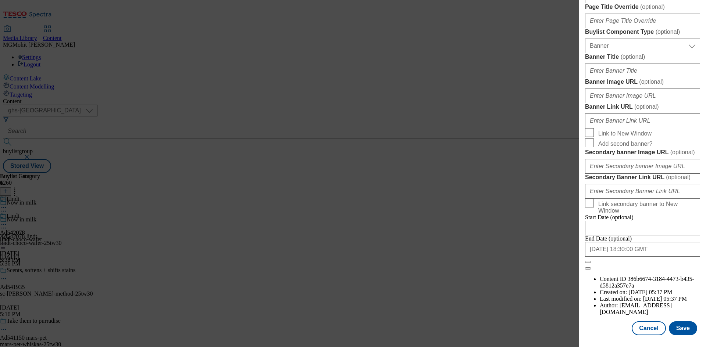
scroll to position [761, 0]
type input "Lindt Choco Wafer Milk Chocolate Sharing Box 130g"
click at [673, 322] on button "Save" at bounding box center [683, 329] width 28 height 14
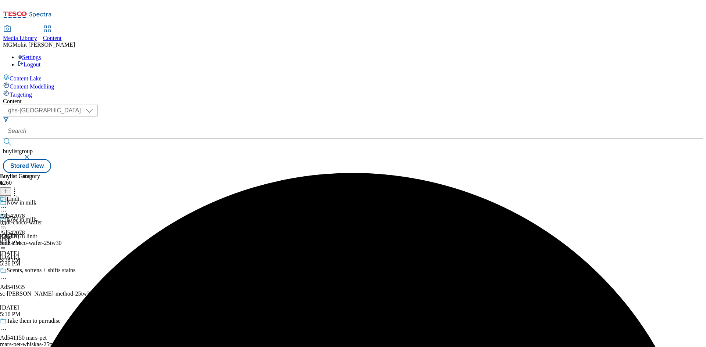
click at [7, 225] on icon at bounding box center [3, 228] width 7 height 7
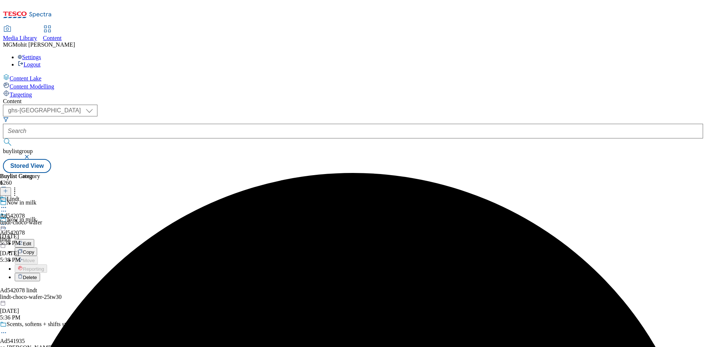
click at [31, 241] on span "Edit" at bounding box center [27, 244] width 8 height 6
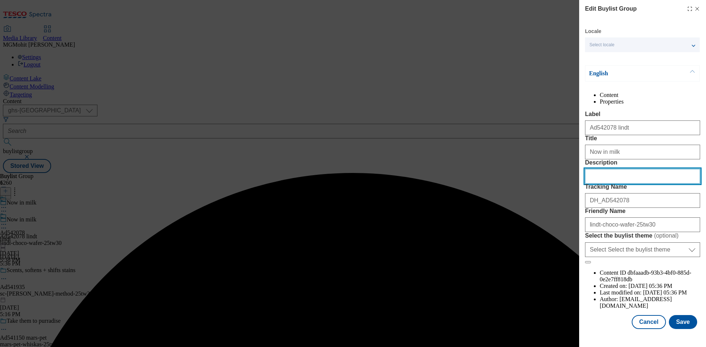
click at [635, 184] on input "Description" at bounding box center [642, 176] width 115 height 15
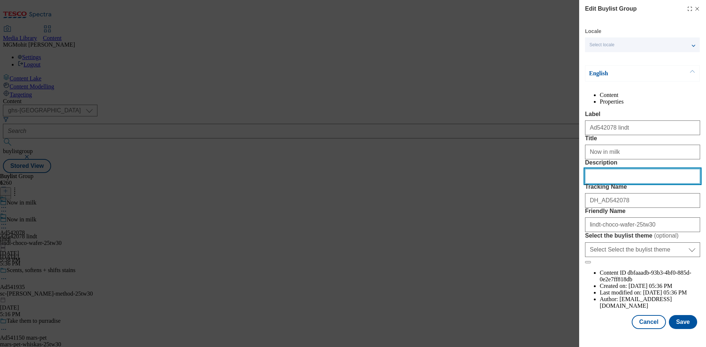
paste input "Lindt Choco Wafer Milk Chocolate Sharing Box 130g"
type input "Lindt Choco Wafer Milk Chocolate Sharing Box 130g"
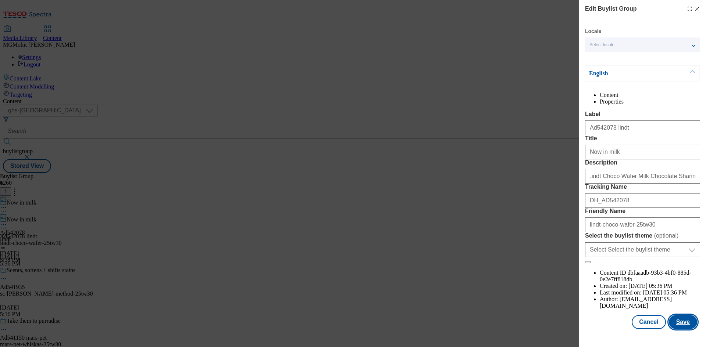
click at [671, 326] on button "Save" at bounding box center [683, 322] width 28 height 14
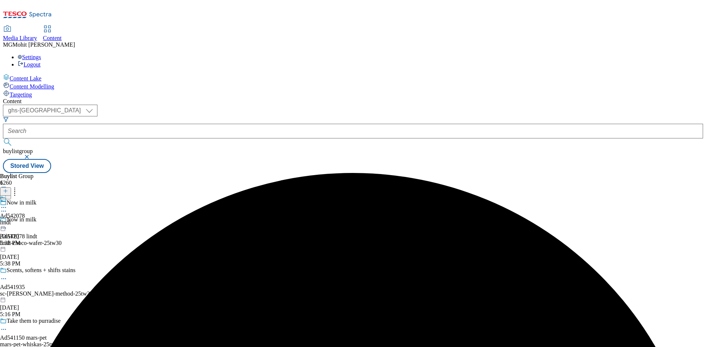
click at [7, 204] on icon at bounding box center [3, 207] width 7 height 7
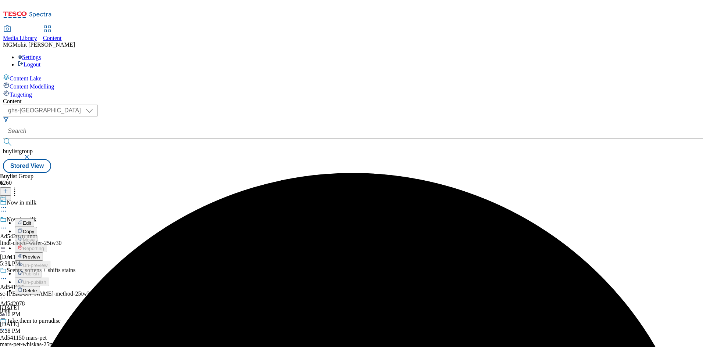
click at [40, 254] on span "Preview" at bounding box center [31, 257] width 17 height 6
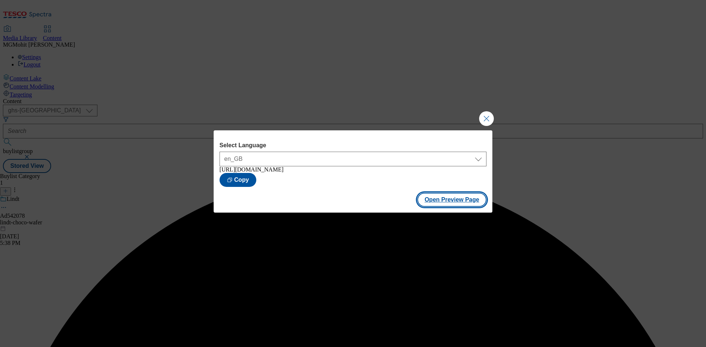
click at [434, 203] on button "Open Preview Page" at bounding box center [451, 200] width 69 height 14
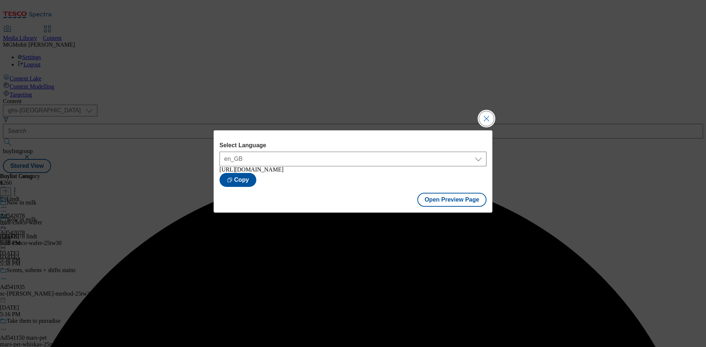
click at [480, 113] on button "Close Modal" at bounding box center [486, 118] width 15 height 15
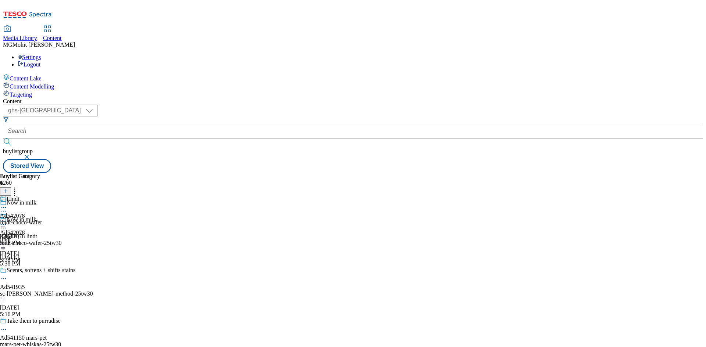
click at [7, 221] on icon at bounding box center [3, 224] width 7 height 7
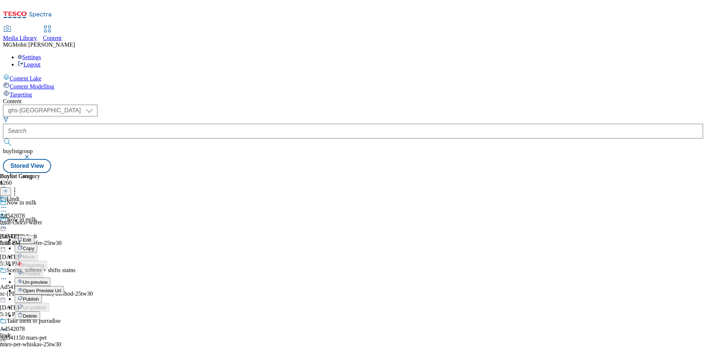
click at [39, 297] on span "Publish" at bounding box center [31, 300] width 16 height 6
